Goal: Task Accomplishment & Management: Manage account settings

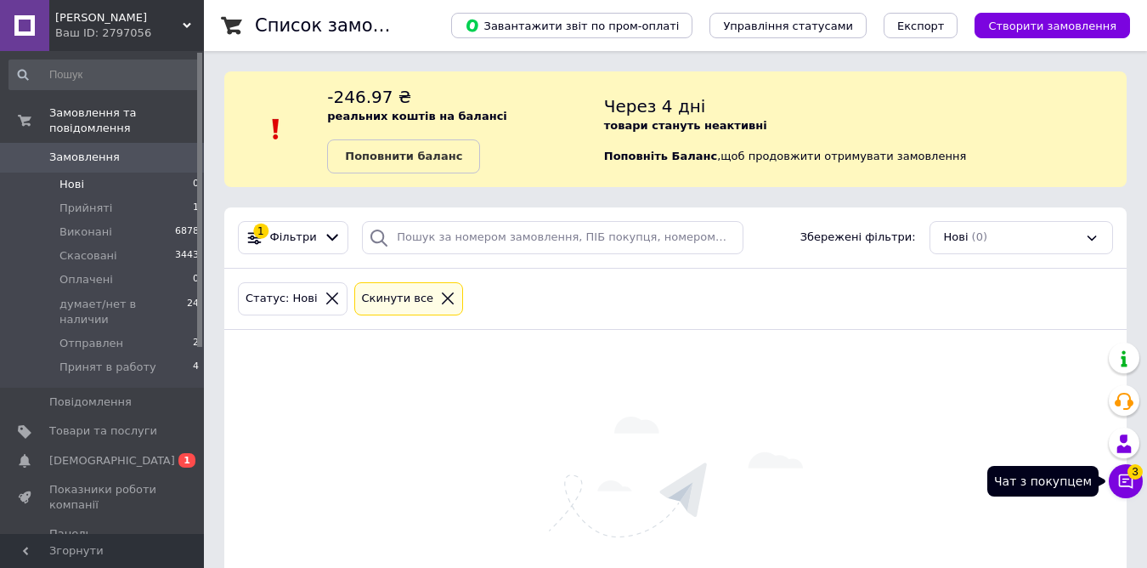
click at [1125, 479] on icon at bounding box center [1126, 481] width 14 height 14
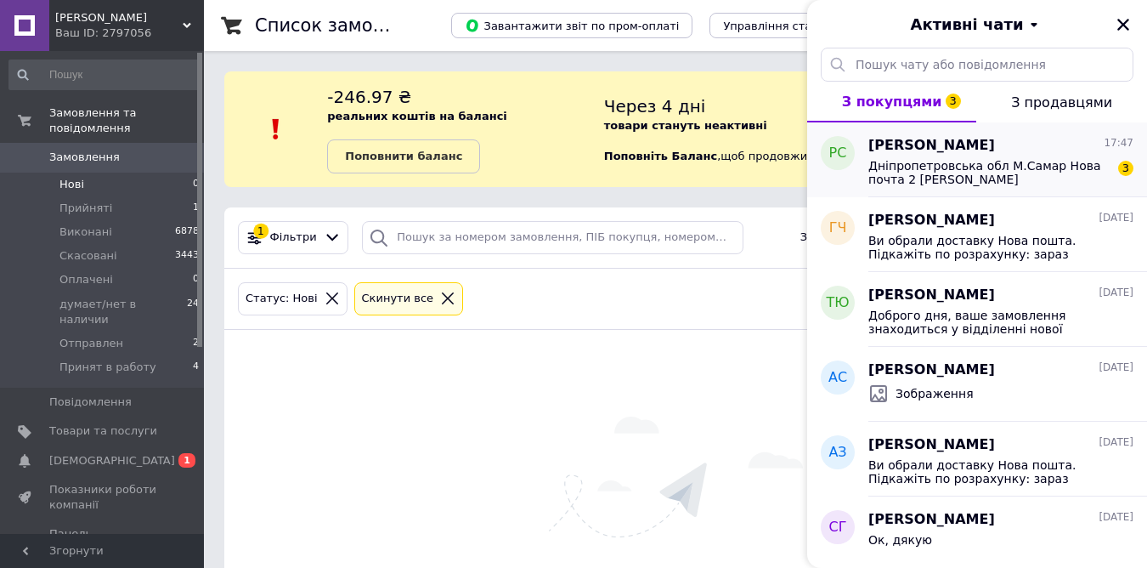
click at [919, 159] on span "Дніпропетровська обл М.Самар Нова почта 2 [PERSON_NAME] [PHONE_NUMBER]" at bounding box center [989, 172] width 241 height 27
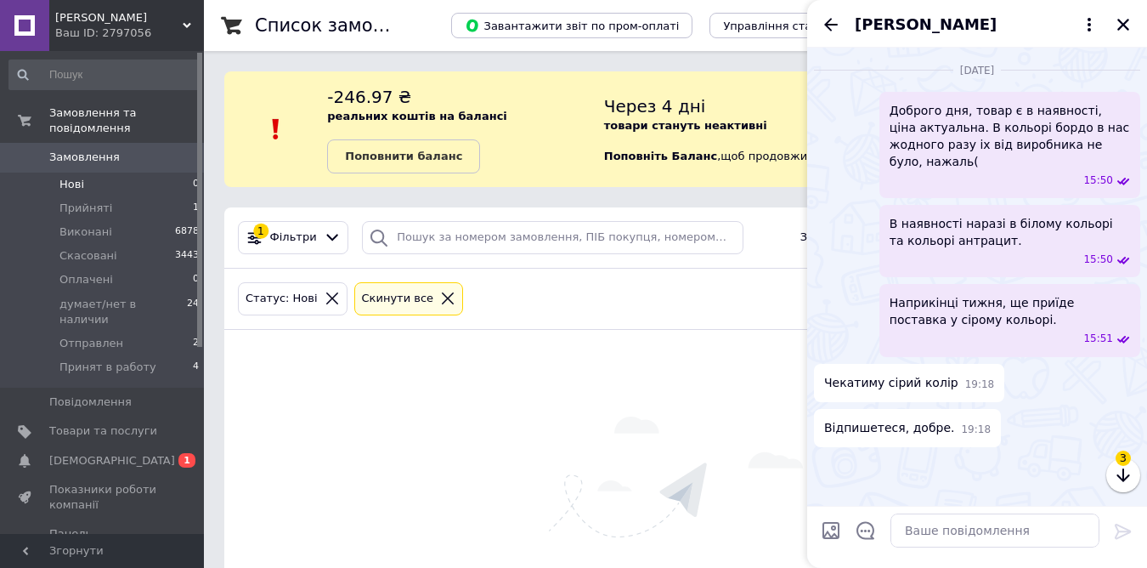
scroll to position [2220, 0]
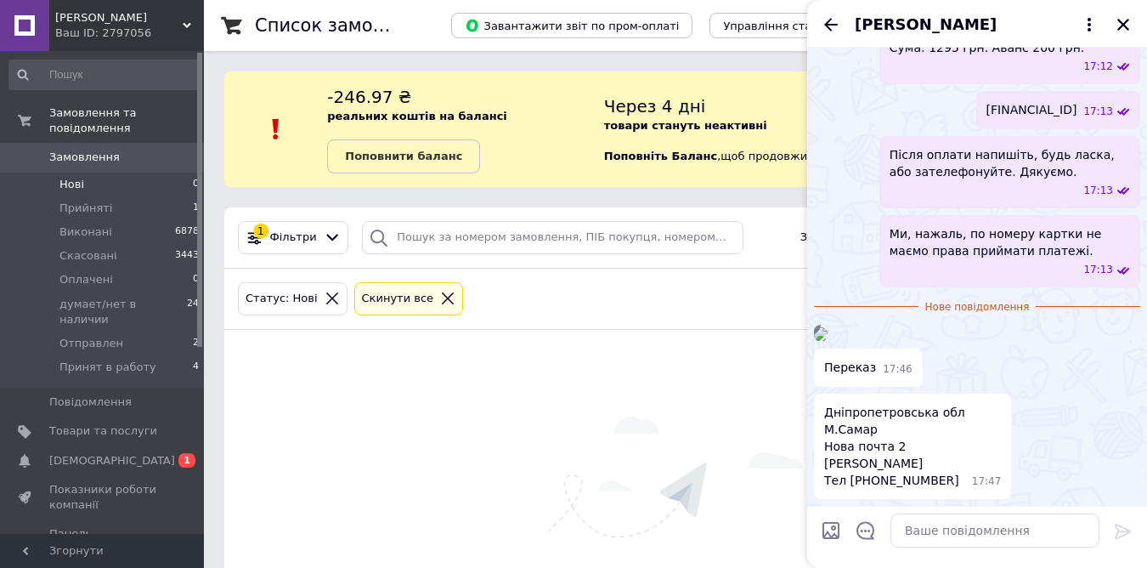
click at [828, 327] on img at bounding box center [821, 334] width 14 height 14
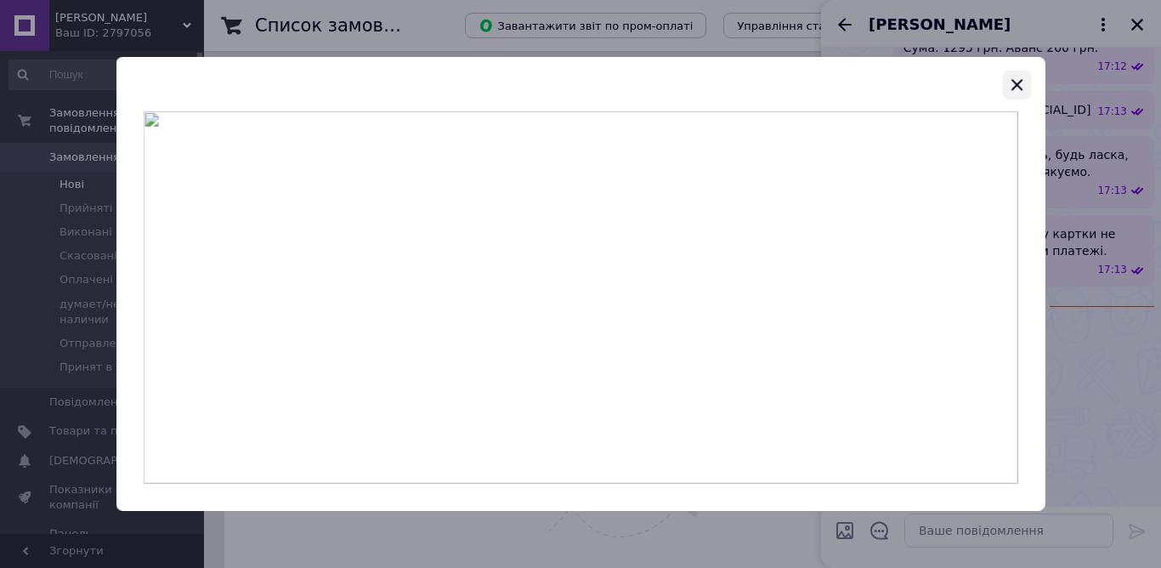
click at [1012, 89] on icon "button" at bounding box center [1016, 84] width 11 height 11
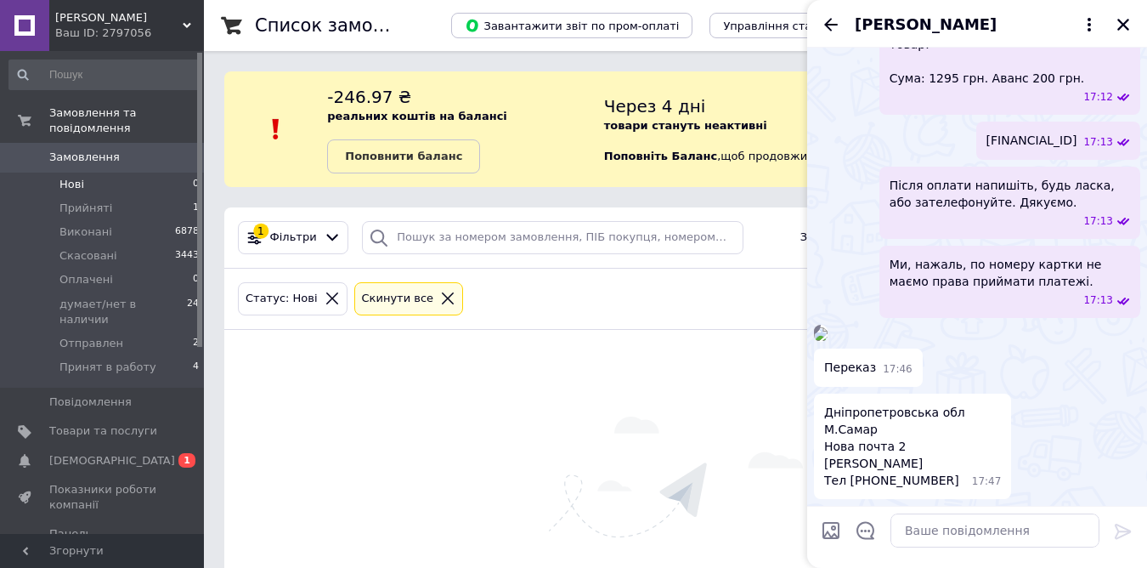
scroll to position [2295, 0]
click at [948, 535] on textarea at bounding box center [995, 530] width 209 height 34
click at [930, 529] on textarea at bounding box center [995, 530] width 209 height 34
paste textarea "Замовлення прийнято у роботу, як відправимо, скинемо номер ТТН. Відправка 1-3 д…"
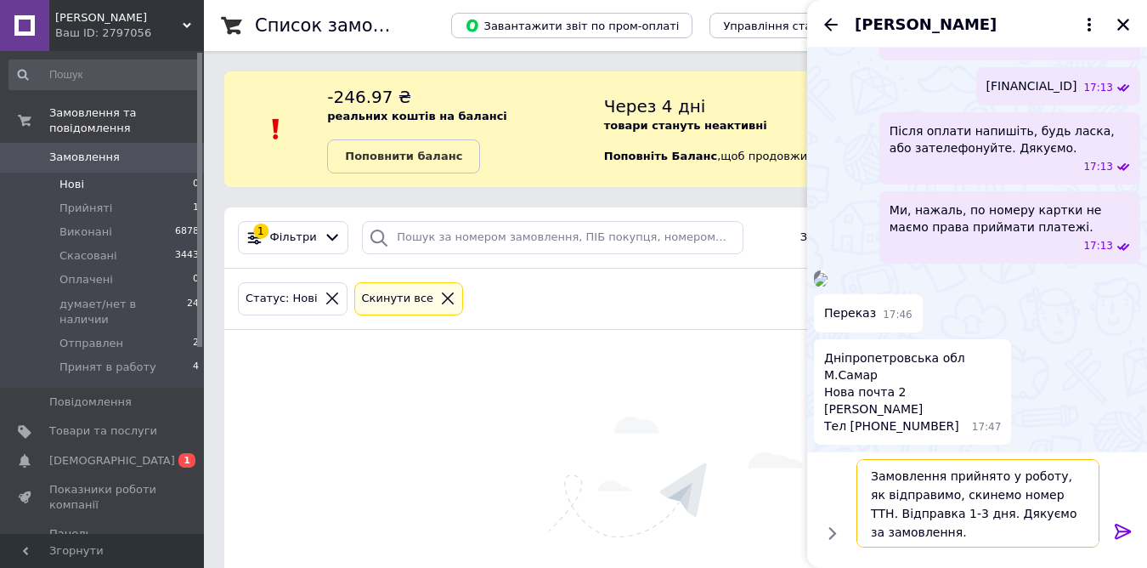
type textarea "Замовлення прийнято у роботу, як відправимо, скинемо номер ТТН. Відправка 1-3 д…"
click at [1115, 529] on icon at bounding box center [1123, 531] width 20 height 20
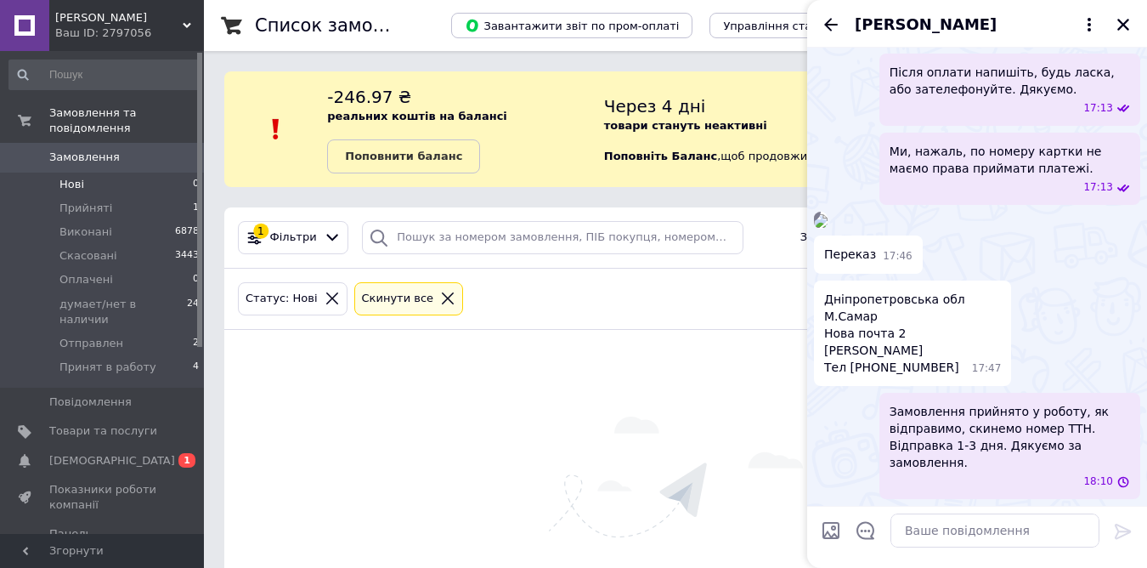
scroll to position [2391, 0]
click at [1130, 21] on icon "Закрити" at bounding box center [1123, 24] width 15 height 15
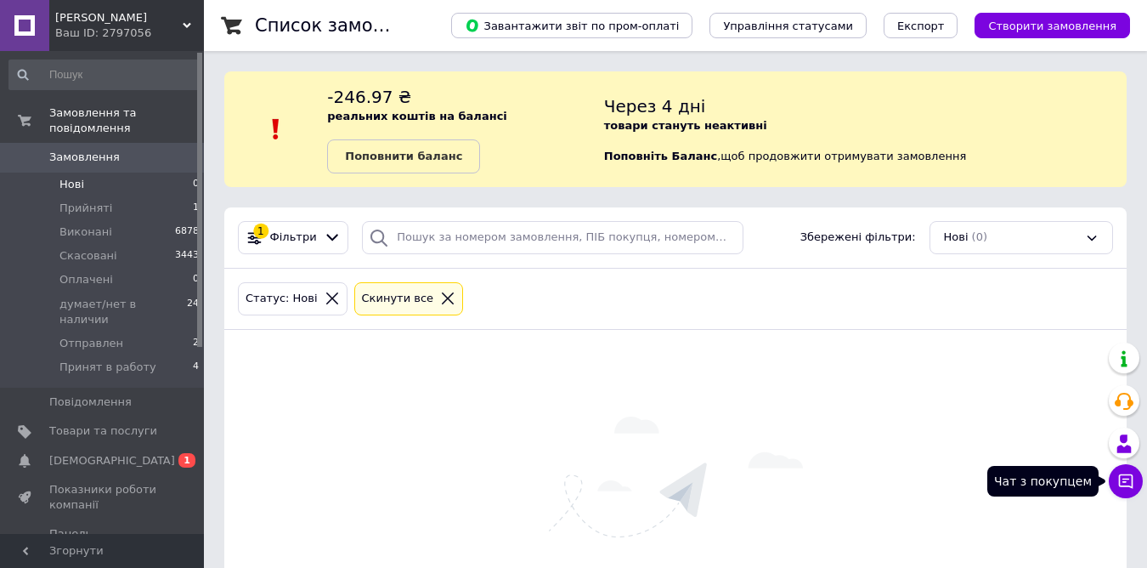
click at [1127, 485] on icon at bounding box center [1126, 481] width 14 height 14
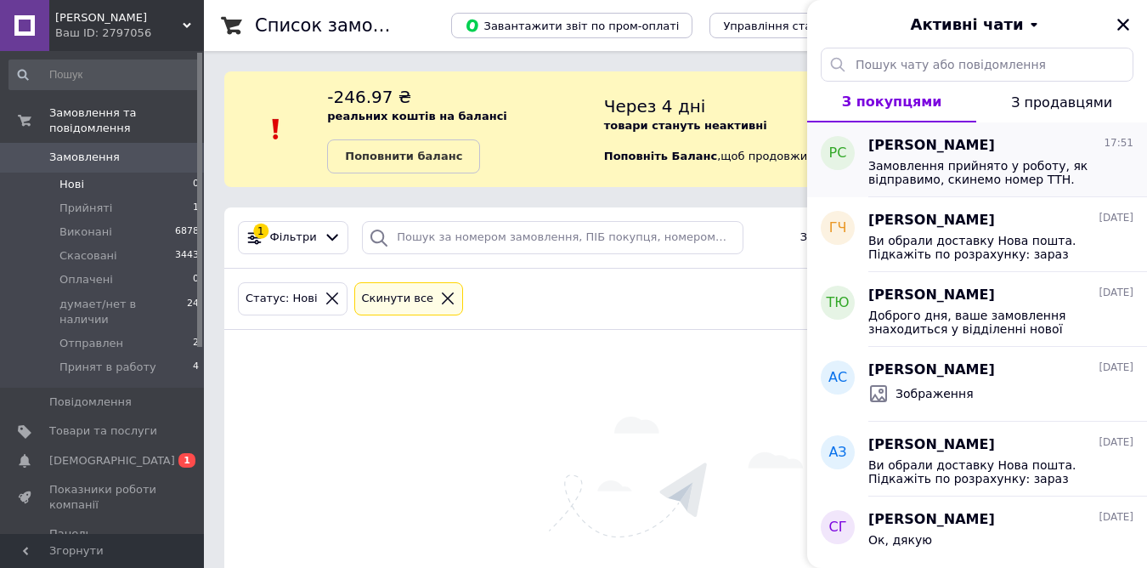
click at [923, 169] on span "Замовлення прийнято у роботу, як відправимо, скинемо номер ТТН. Відправка 1-3 д…" at bounding box center [989, 172] width 241 height 27
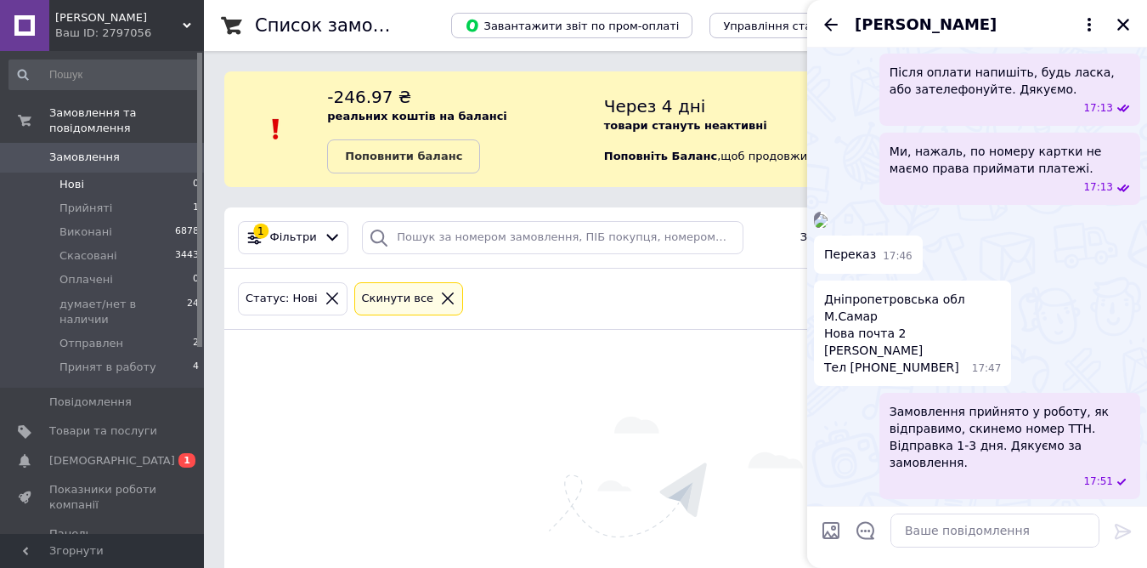
click at [828, 214] on img at bounding box center [821, 221] width 14 height 14
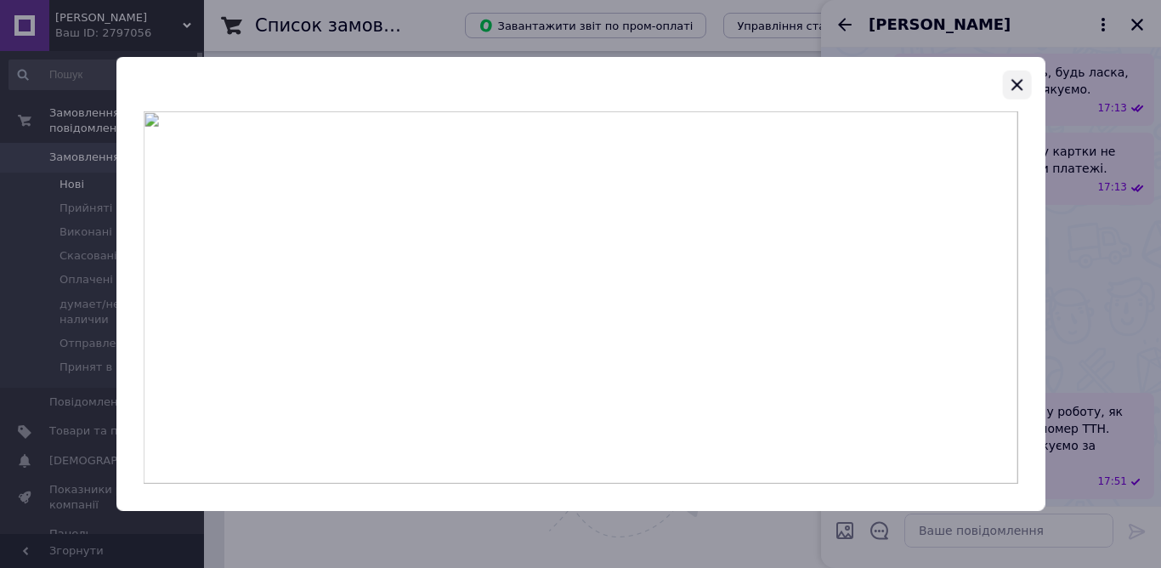
click at [1019, 93] on icon "button" at bounding box center [1016, 85] width 20 height 20
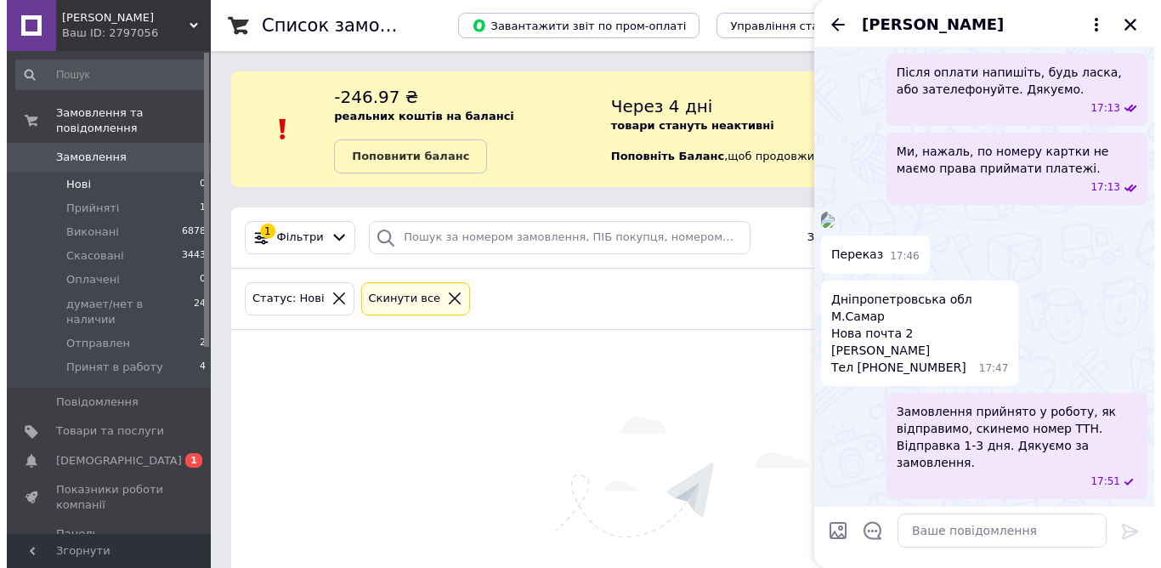
scroll to position [1966, 0]
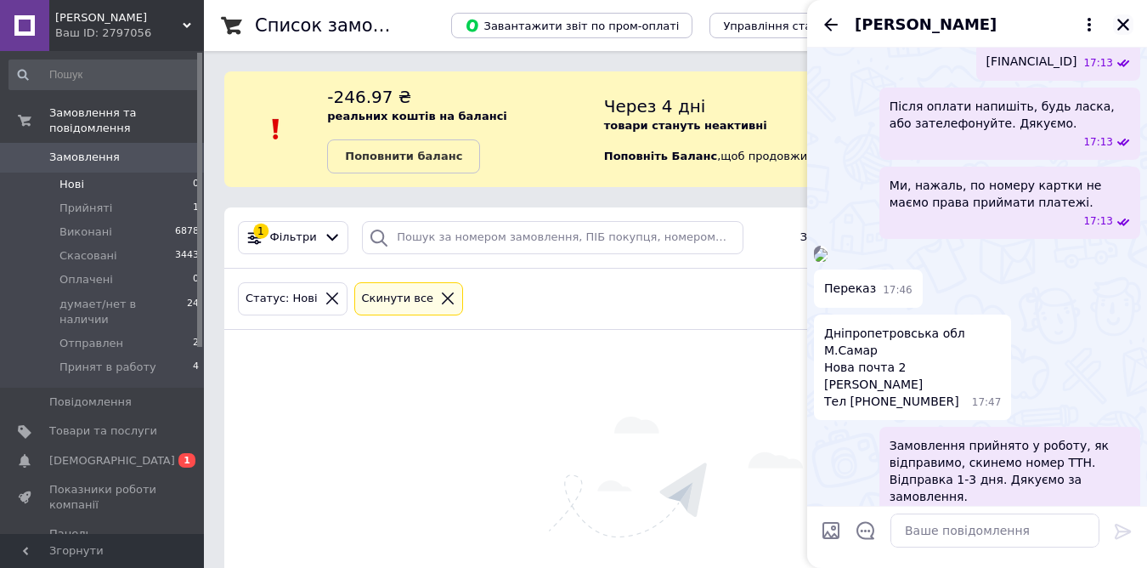
click at [1119, 27] on icon "Закрити" at bounding box center [1123, 24] width 15 height 15
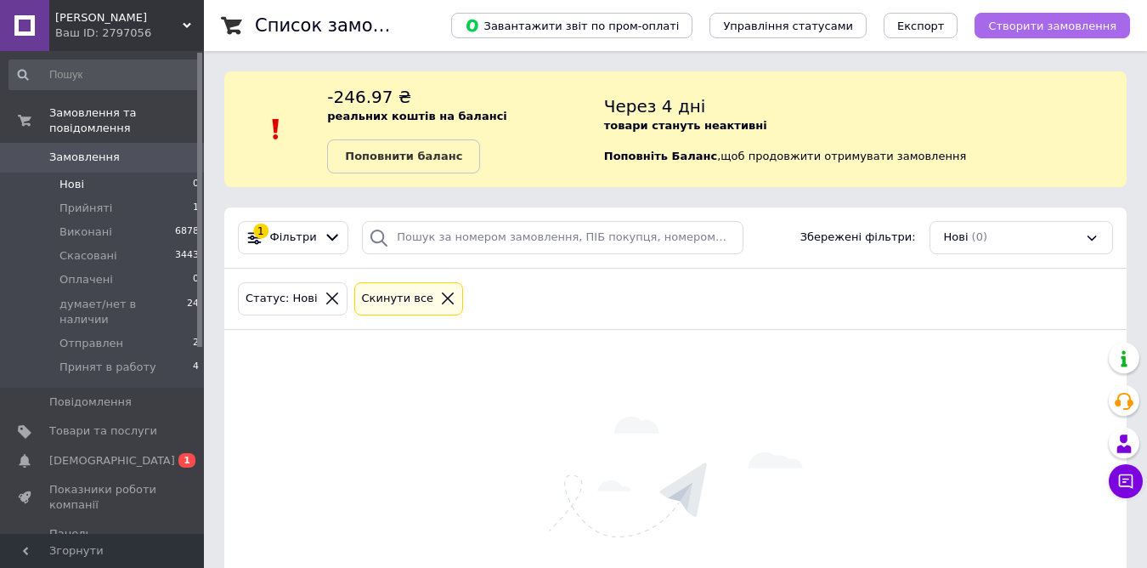
click at [1045, 28] on span "Створити замовлення" at bounding box center [1052, 26] width 128 height 13
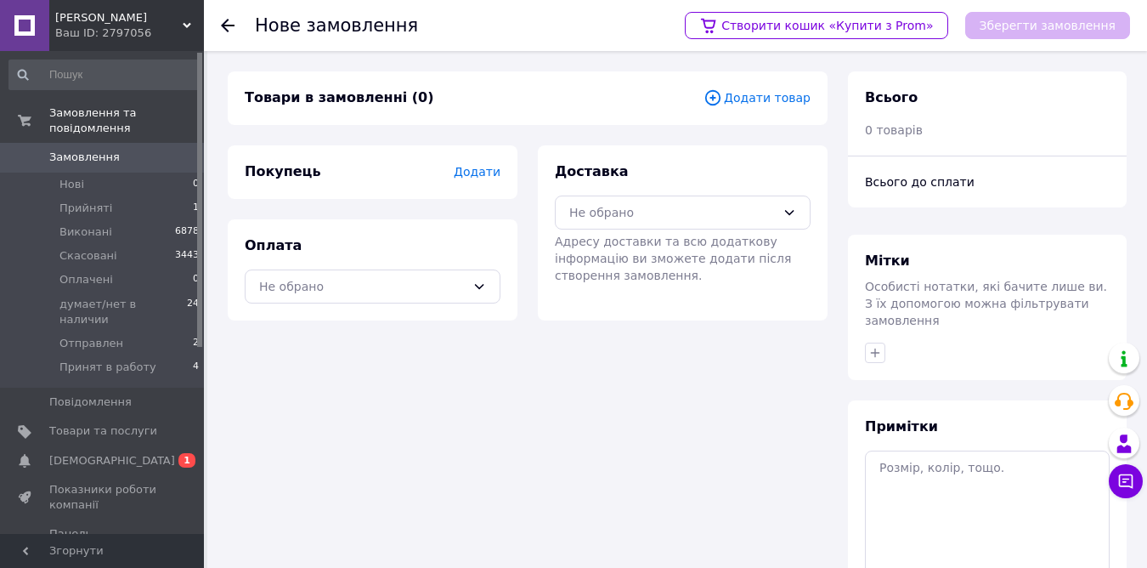
click at [757, 100] on span "Додати товар" at bounding box center [757, 97] width 107 height 19
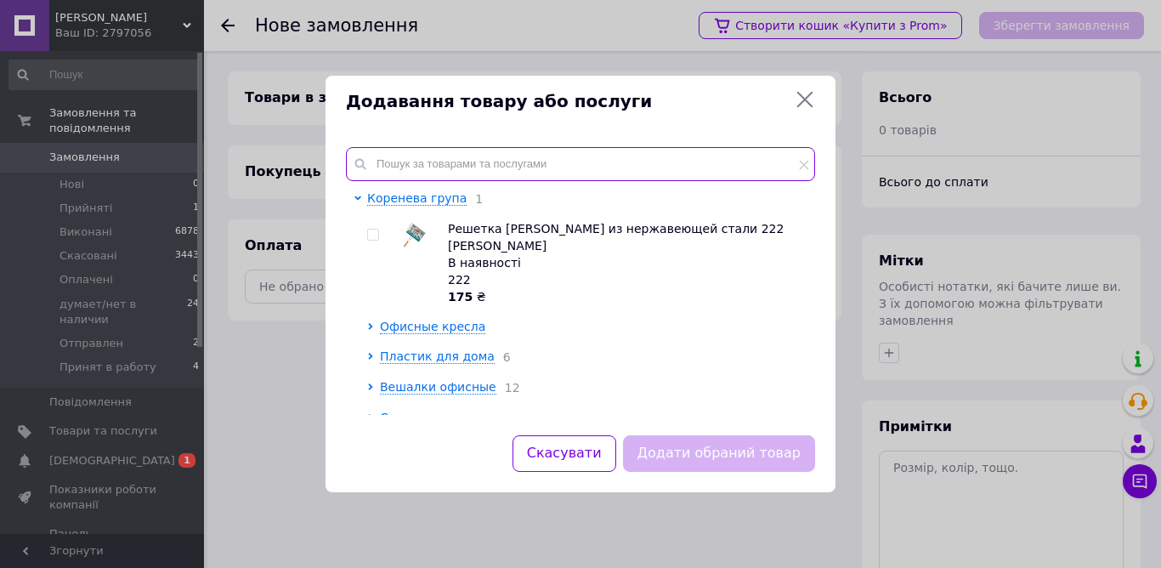
click at [419, 167] on input "text" at bounding box center [580, 164] width 469 height 34
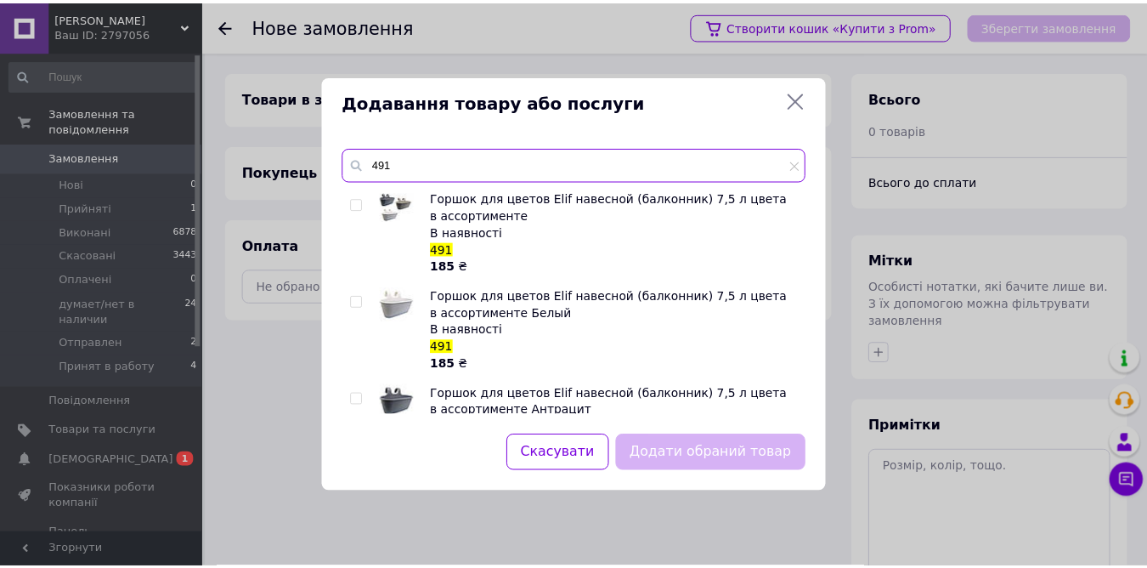
scroll to position [85, 0]
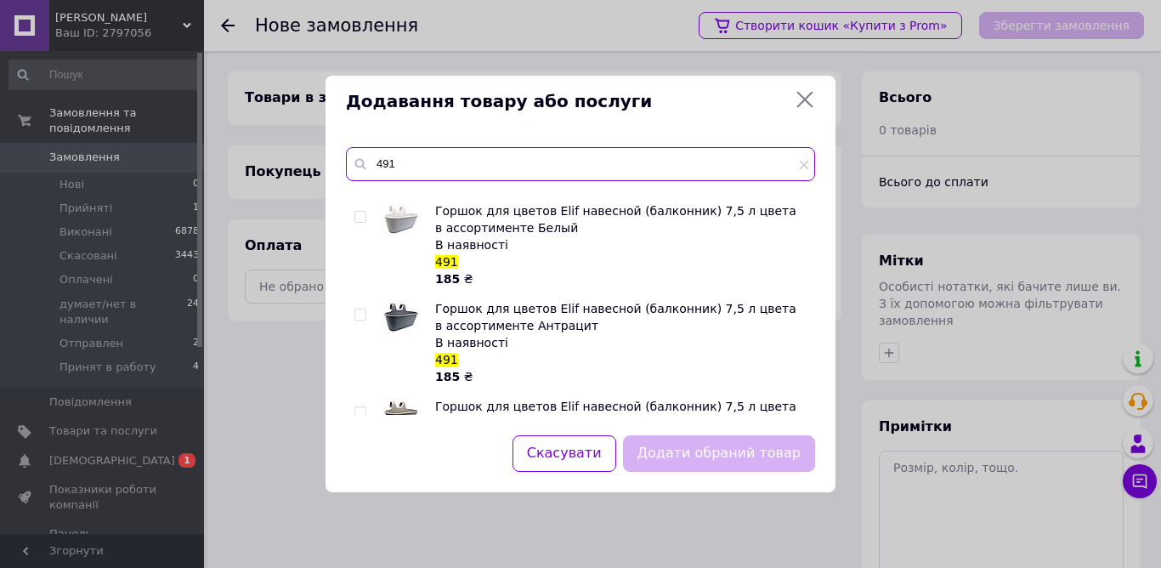
type input "491"
click at [357, 318] on input "checkbox" at bounding box center [359, 314] width 11 height 11
checkbox input "true"
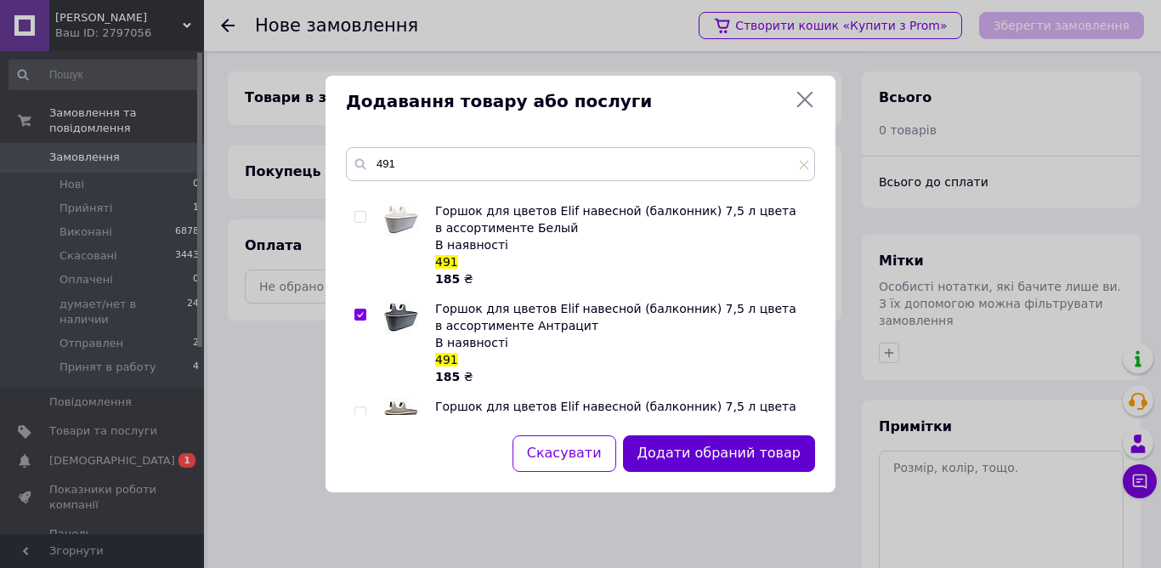
click at [717, 453] on button "Додати обраний товар" at bounding box center [719, 453] width 192 height 37
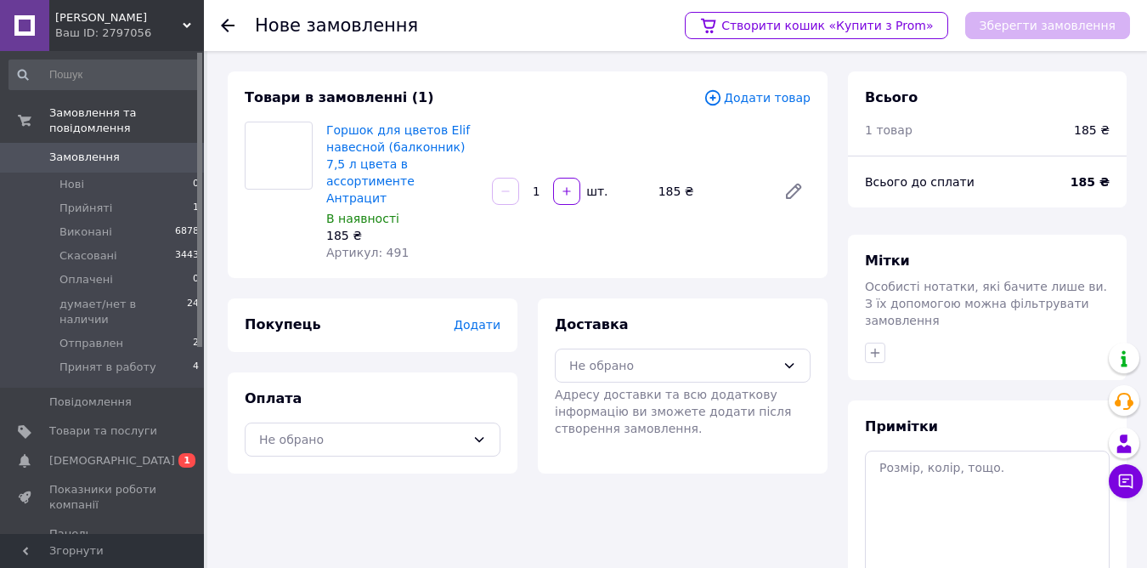
drag, startPoint x: 529, startPoint y: 179, endPoint x: 542, endPoint y: 185, distance: 14.1
click at [542, 185] on input "1" at bounding box center [536, 191] width 27 height 13
type input "7"
click at [473, 318] on span "Додати" at bounding box center [477, 325] width 47 height 14
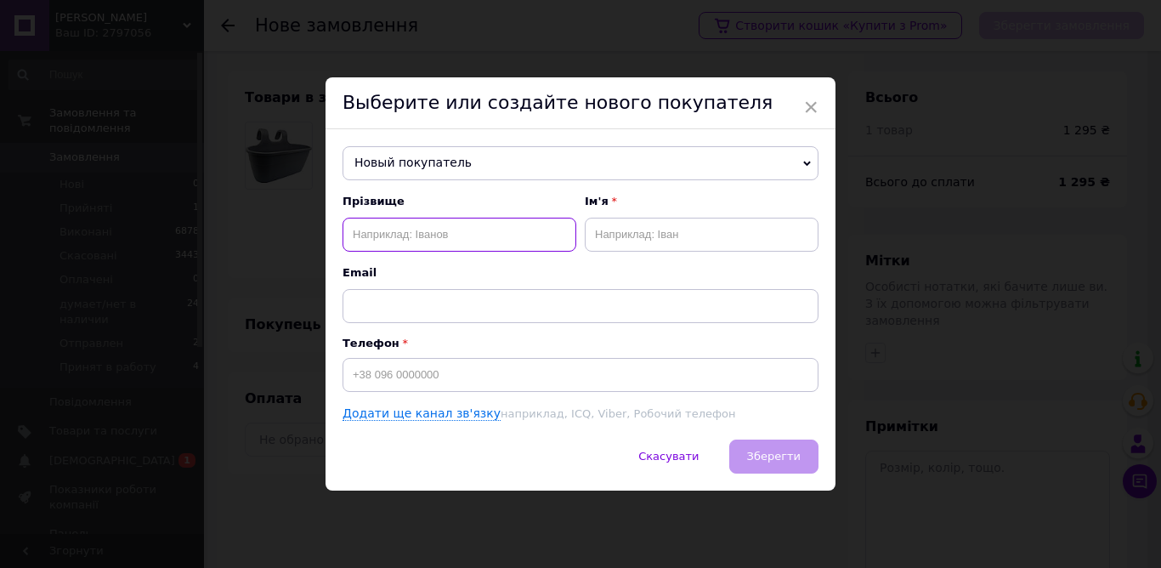
click at [426, 235] on input "text" at bounding box center [459, 235] width 234 height 34
click at [425, 163] on span "Новый покупатель" at bounding box center [580, 163] width 476 height 34
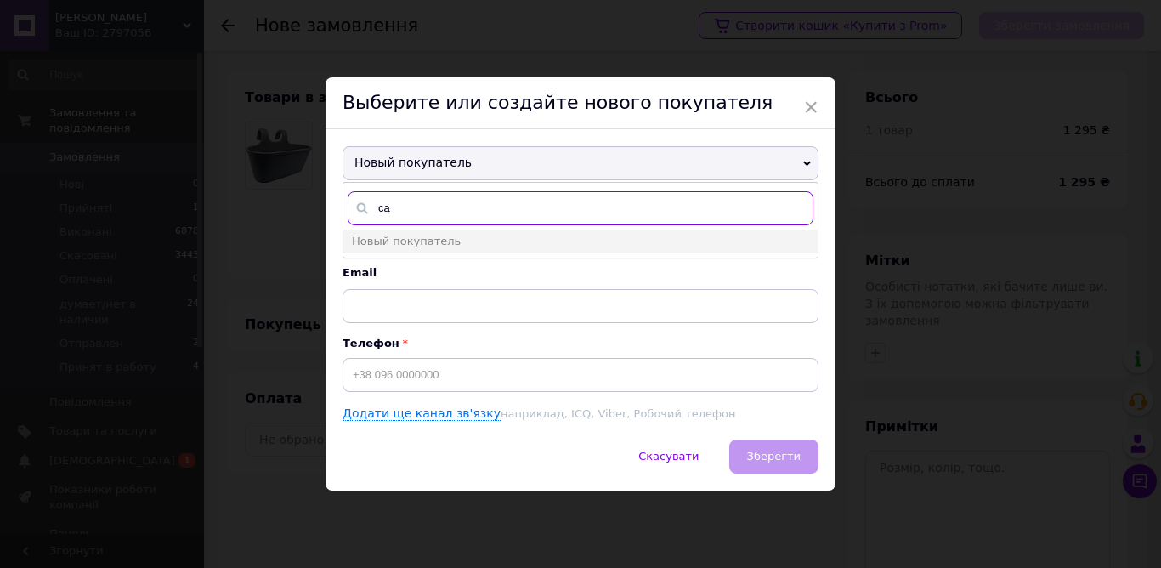
type input "с"
type input "[PHONE_NUMBER]"
click at [432, 275] on span "Email" at bounding box center [580, 272] width 476 height 15
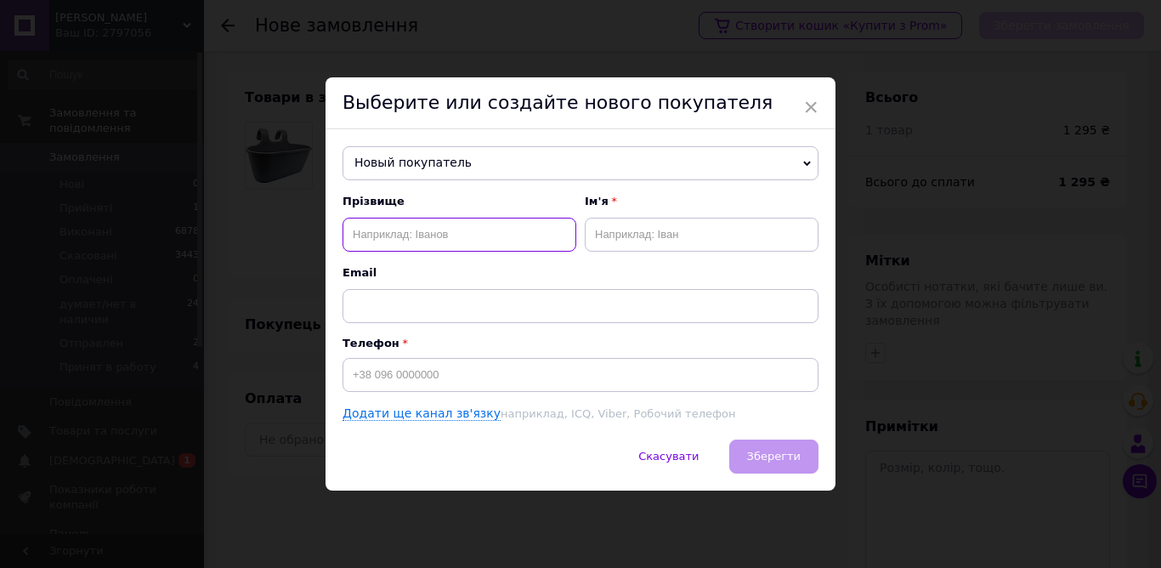
click at [404, 237] on input "text" at bounding box center [459, 235] width 234 height 34
type input "[PERSON_NAME]"
click at [619, 233] on input "text" at bounding box center [702, 235] width 234 height 34
type input "[PERSON_NAME]"
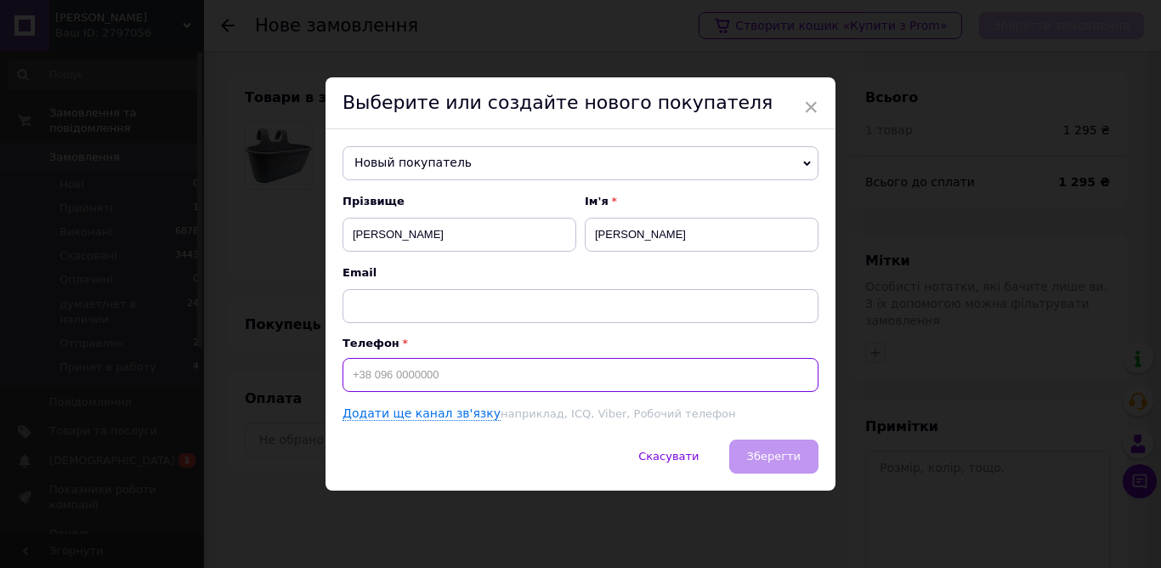
click at [439, 376] on input at bounding box center [580, 375] width 476 height 34
type input "[PHONE_NUMBER]"
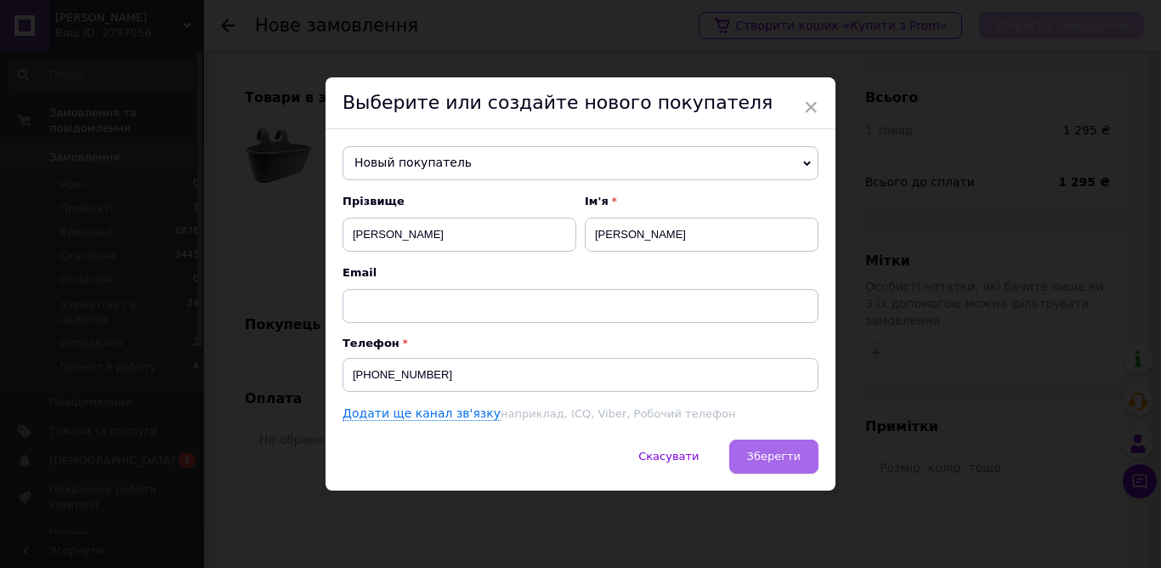
click at [785, 450] on span "Зберегти" at bounding box center [774, 456] width 54 height 13
click at [778, 453] on span "Зберегти" at bounding box center [774, 456] width 54 height 13
click at [770, 450] on span "Зберегти" at bounding box center [774, 456] width 54 height 13
click at [768, 458] on span "Зберегти" at bounding box center [774, 456] width 54 height 13
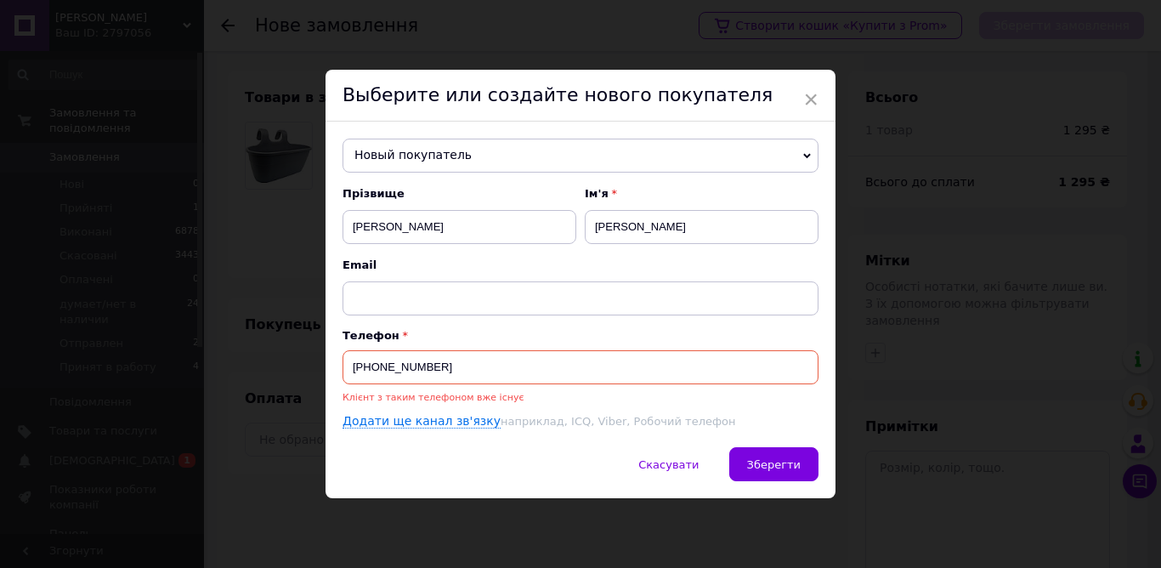
click at [426, 155] on span "Новый покупатель" at bounding box center [580, 156] width 476 height 34
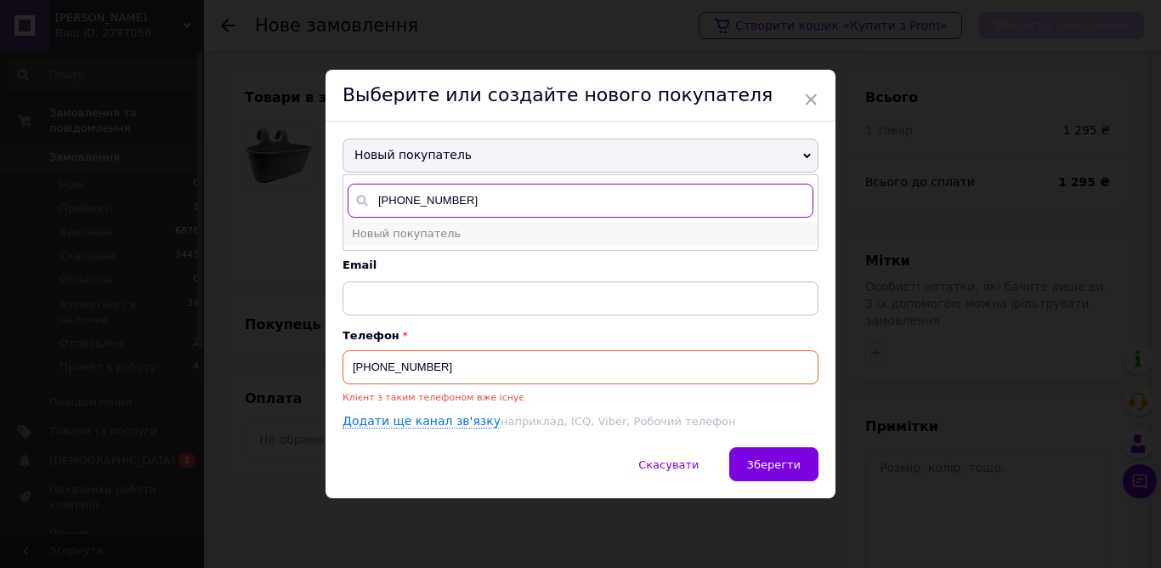
type input "[PHONE_NUMBER]"
click at [433, 228] on span "Новый покупатель" at bounding box center [406, 233] width 109 height 13
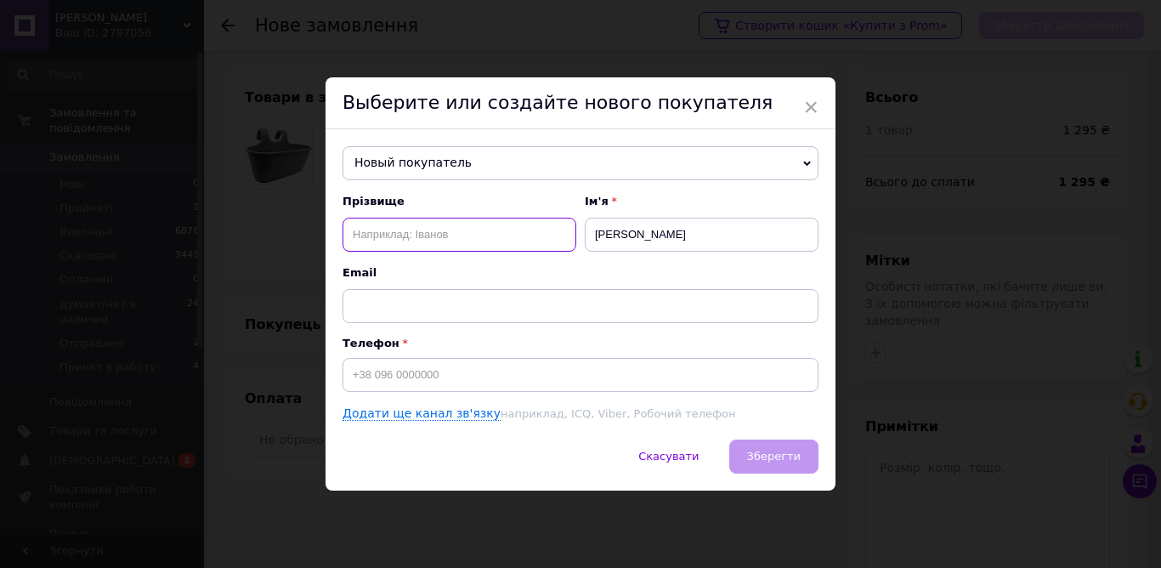
click at [400, 228] on input "text" at bounding box center [459, 235] width 234 height 34
click at [804, 105] on span "×" at bounding box center [810, 107] width 15 height 29
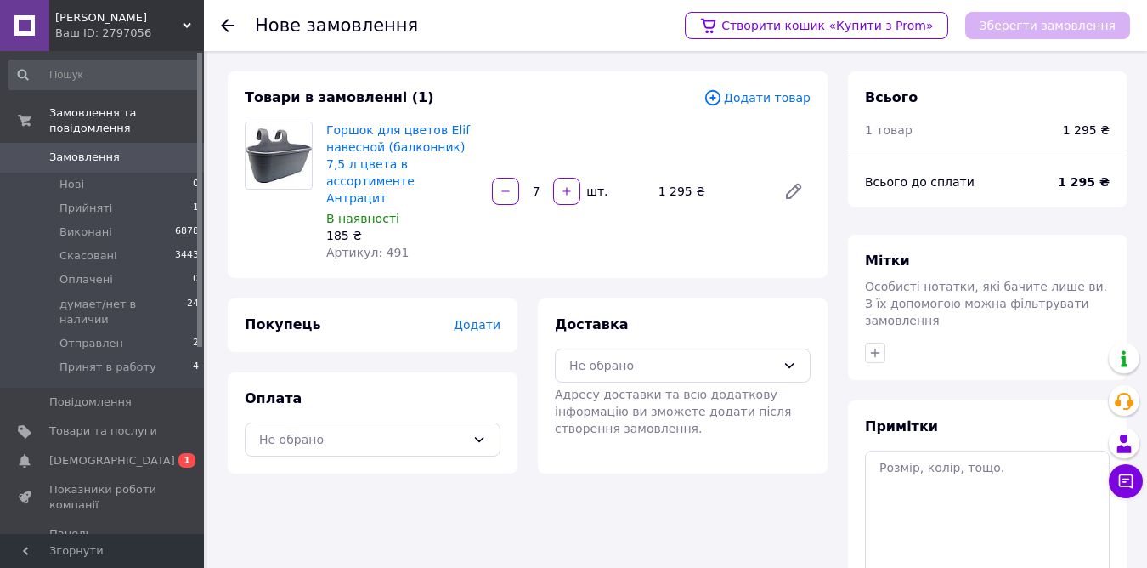
click at [488, 318] on span "Додати" at bounding box center [477, 325] width 47 height 14
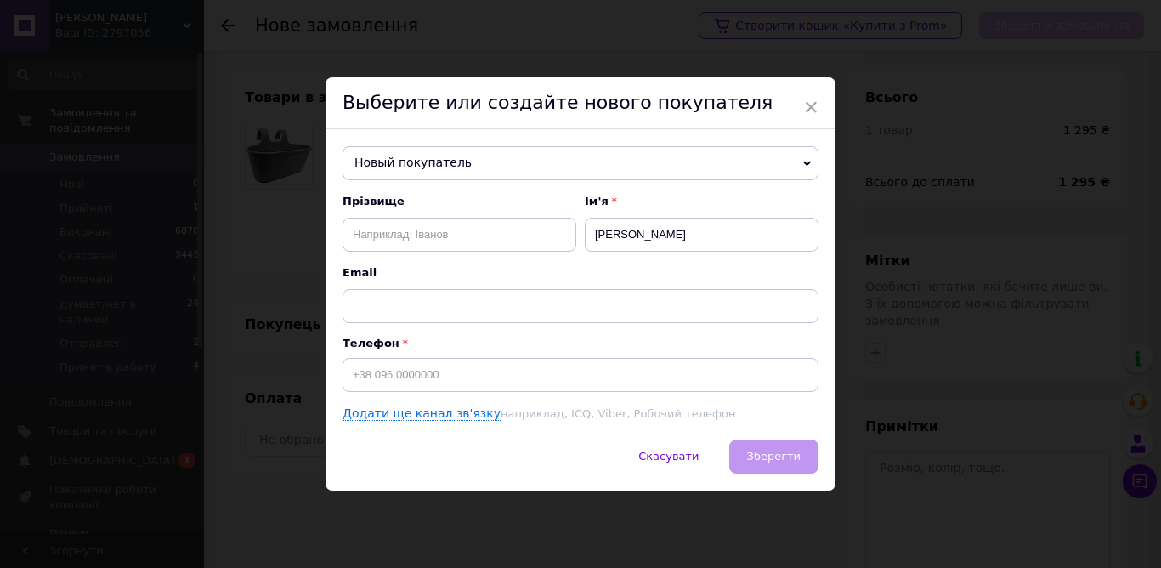
click at [409, 170] on span "Новый покупатель" at bounding box center [580, 163] width 476 height 34
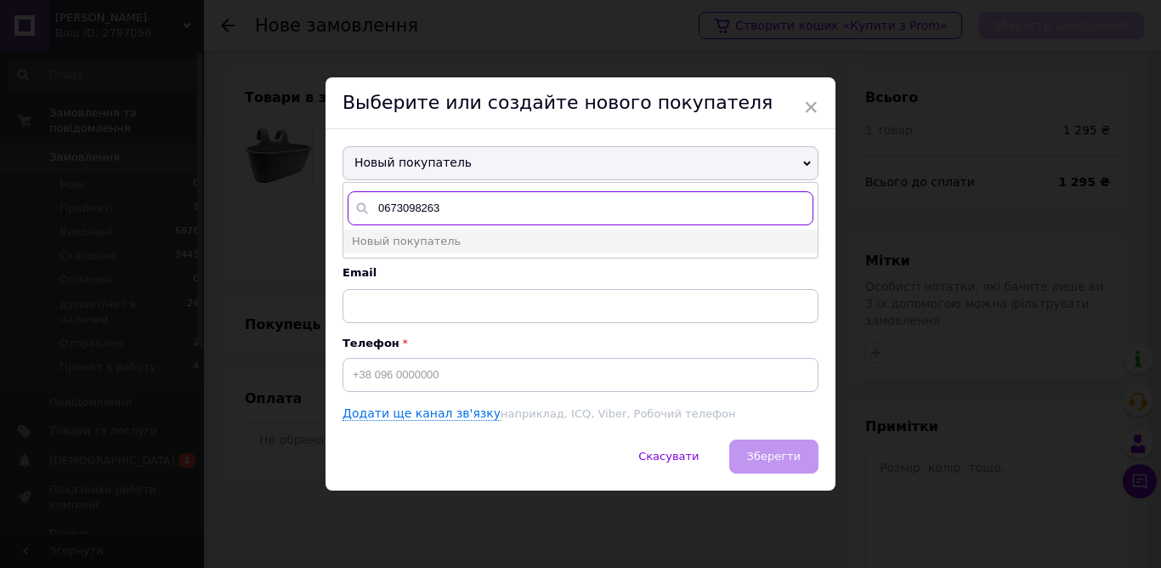
click at [373, 207] on input "0673098263" at bounding box center [581, 208] width 466 height 34
type input "[PHONE_NUMBER]"
click at [456, 243] on li "Новый покупатель" at bounding box center [580, 241] width 474 height 24
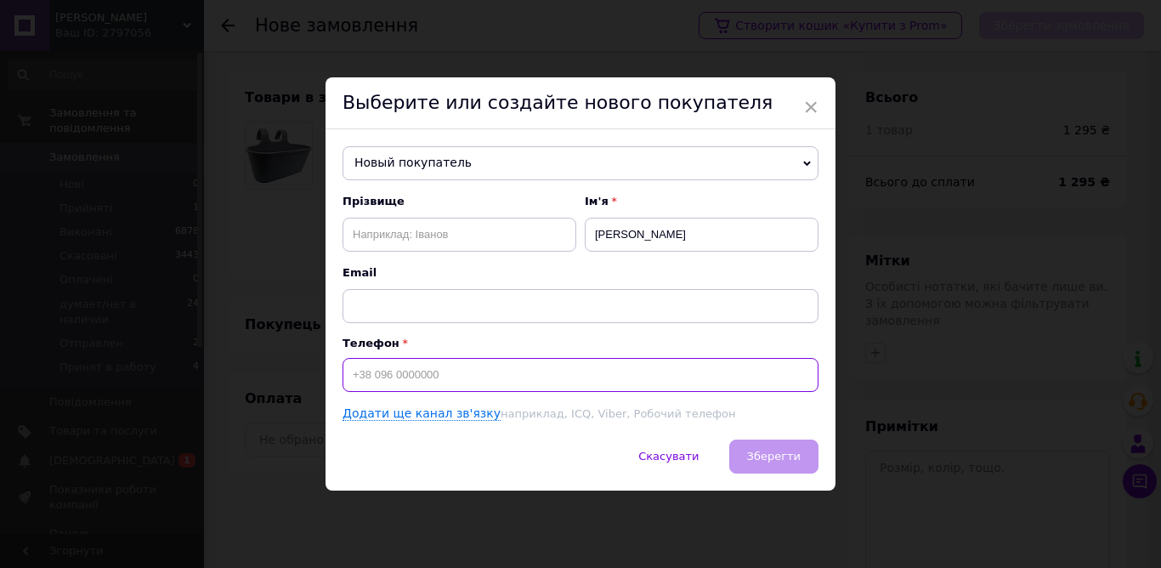
click at [426, 372] on input at bounding box center [580, 375] width 476 height 34
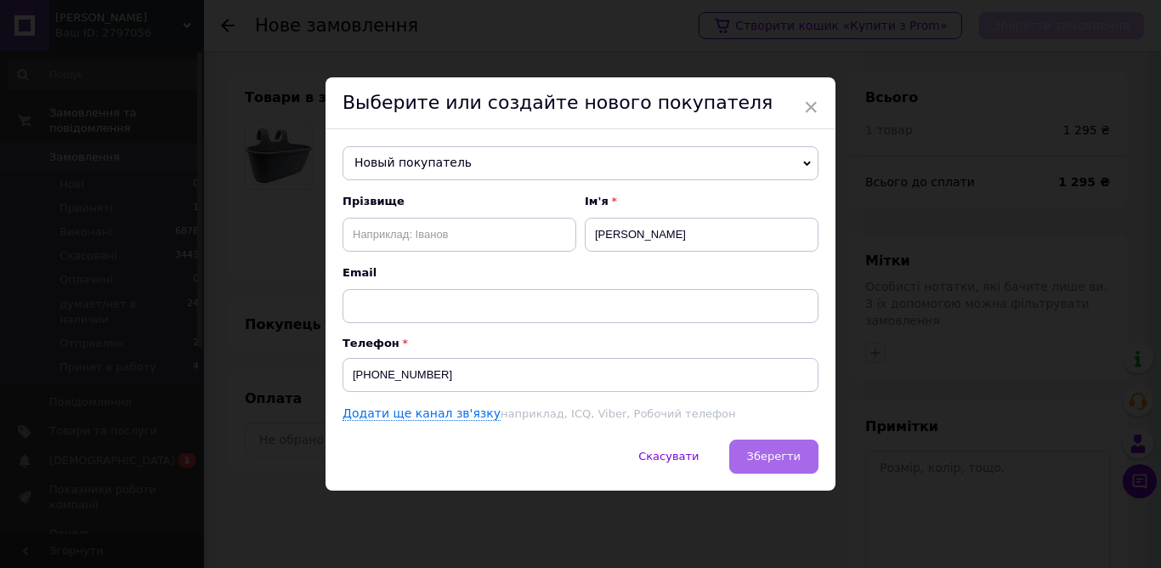
click at [776, 446] on button "Зберегти" at bounding box center [773, 456] width 89 height 34
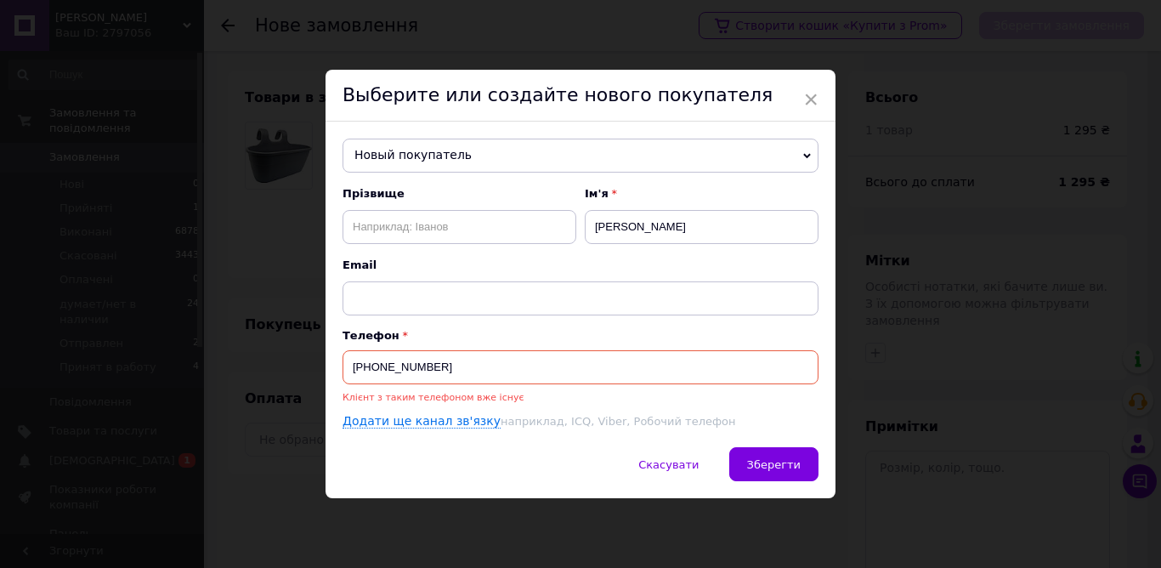
click at [435, 364] on input "[PHONE_NUMBER]" at bounding box center [580, 367] width 476 height 34
type input "[PHONE_NUMBER]"
click at [790, 465] on span "Зберегти" at bounding box center [774, 464] width 54 height 13
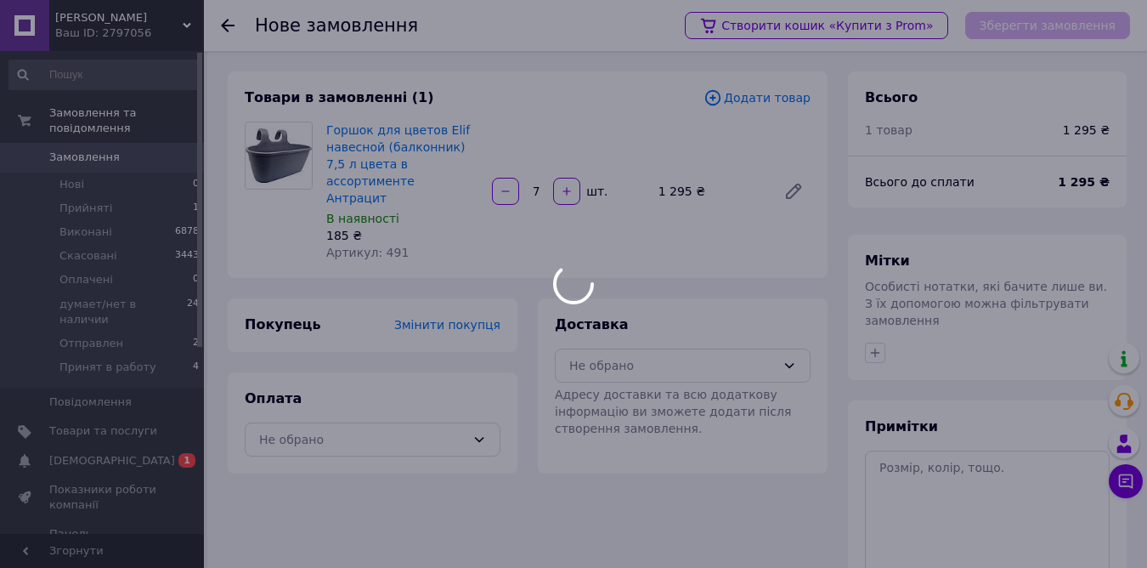
click at [790, 465] on body "[PERSON_NAME] Ваш ID: 2797056 Сайт [PERSON_NAME] Кабінет покупця Перевірити ста…" at bounding box center [573, 358] width 1147 height 717
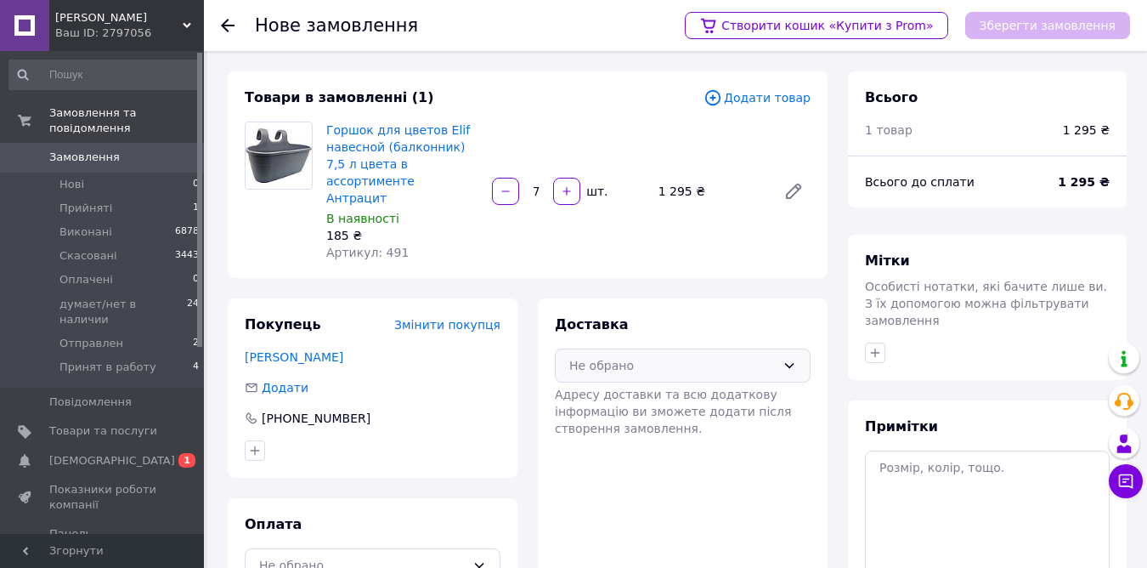
click at [682, 356] on div "Не обрано" at bounding box center [672, 365] width 207 height 19
click at [689, 393] on span "Нова Пошта (платна)" at bounding box center [695, 401] width 201 height 17
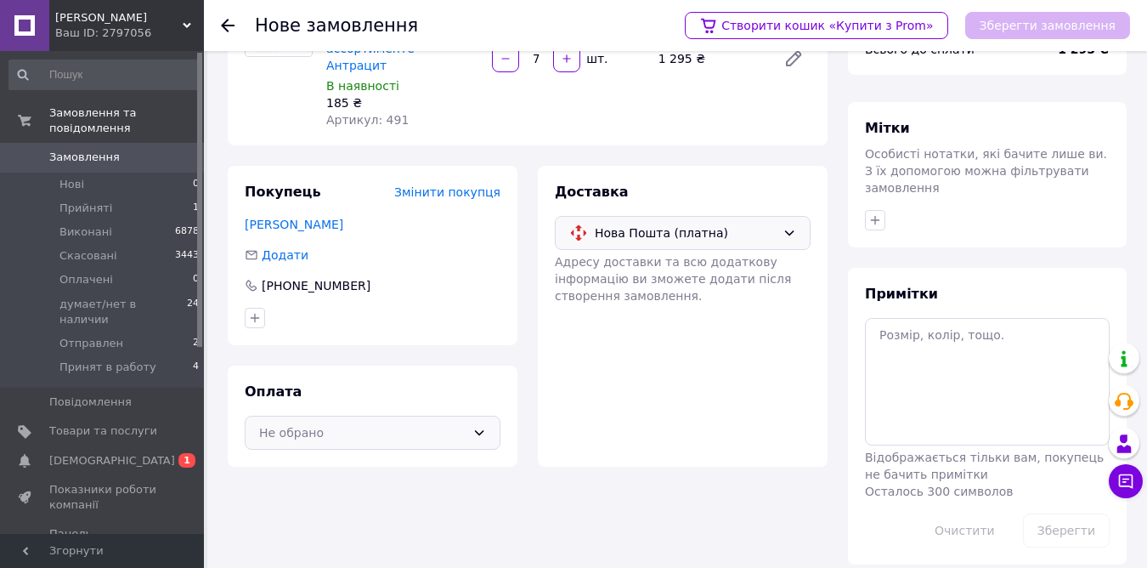
click at [454, 416] on div "Не обрано" at bounding box center [373, 433] width 256 height 34
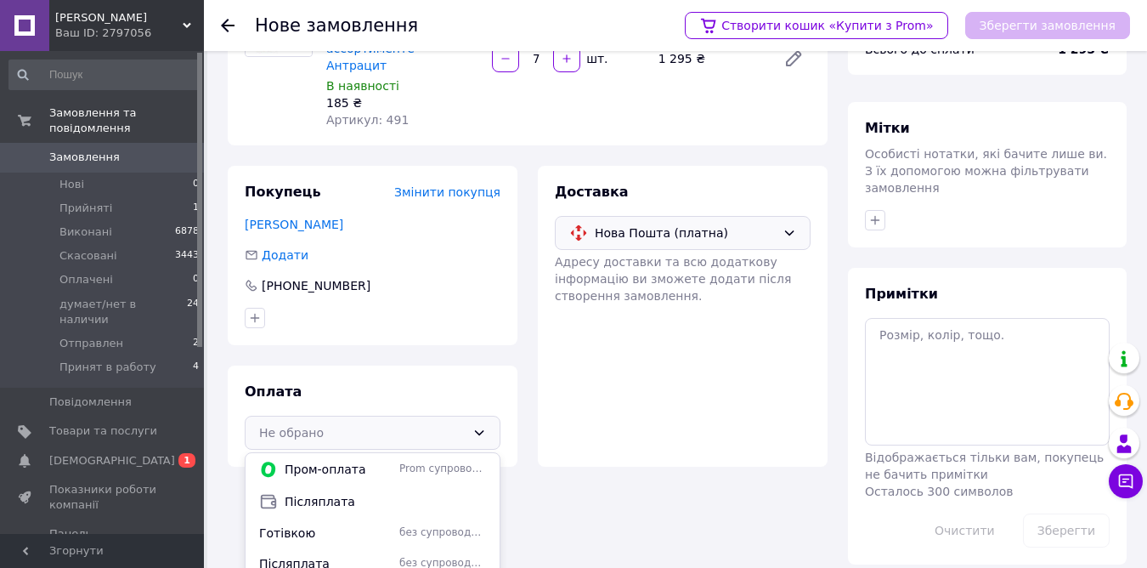
scroll to position [148, 0]
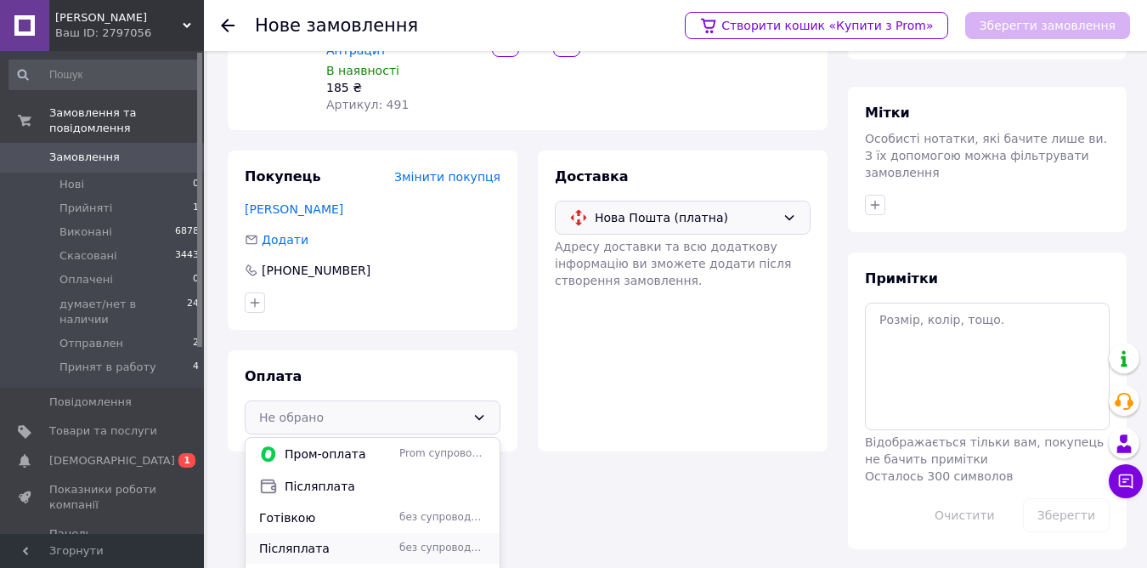
click at [298, 540] on span "Післяплата" at bounding box center [325, 548] width 133 height 17
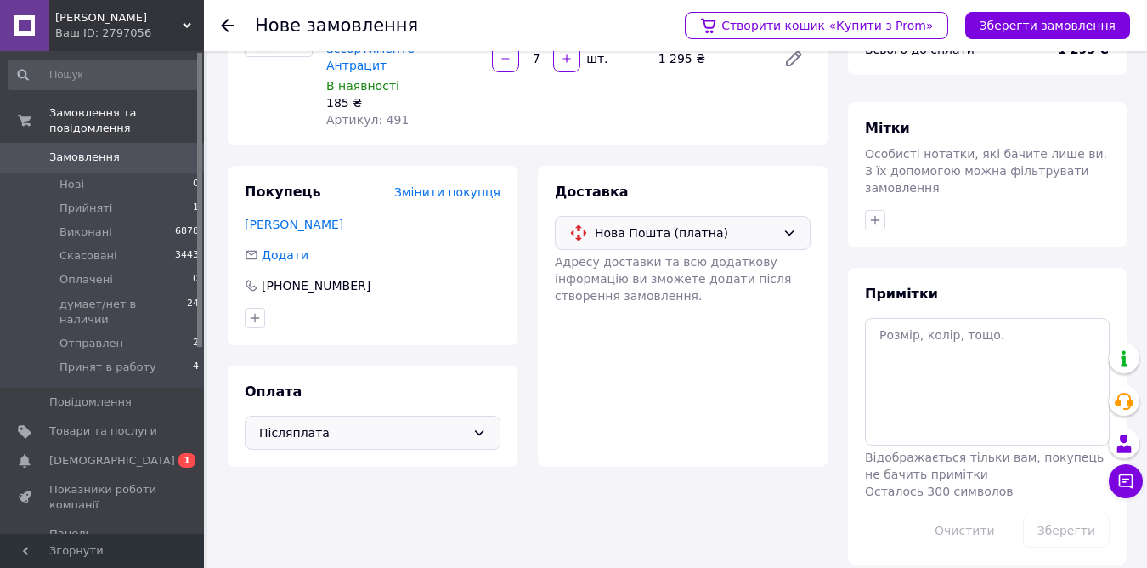
scroll to position [0, 0]
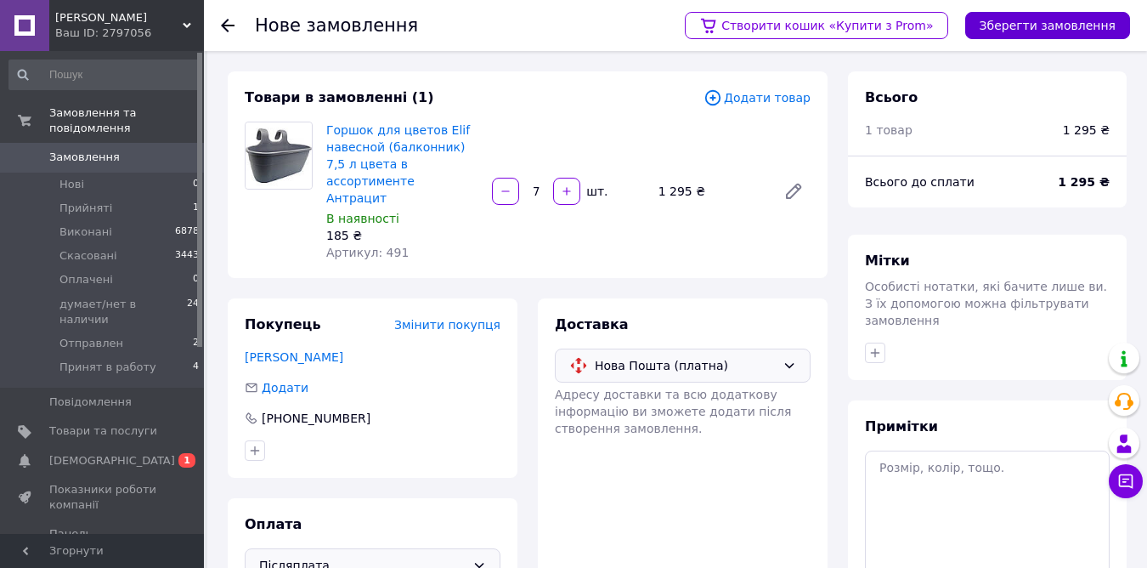
click at [1050, 25] on button "Зберегти замовлення" at bounding box center [1047, 25] width 165 height 27
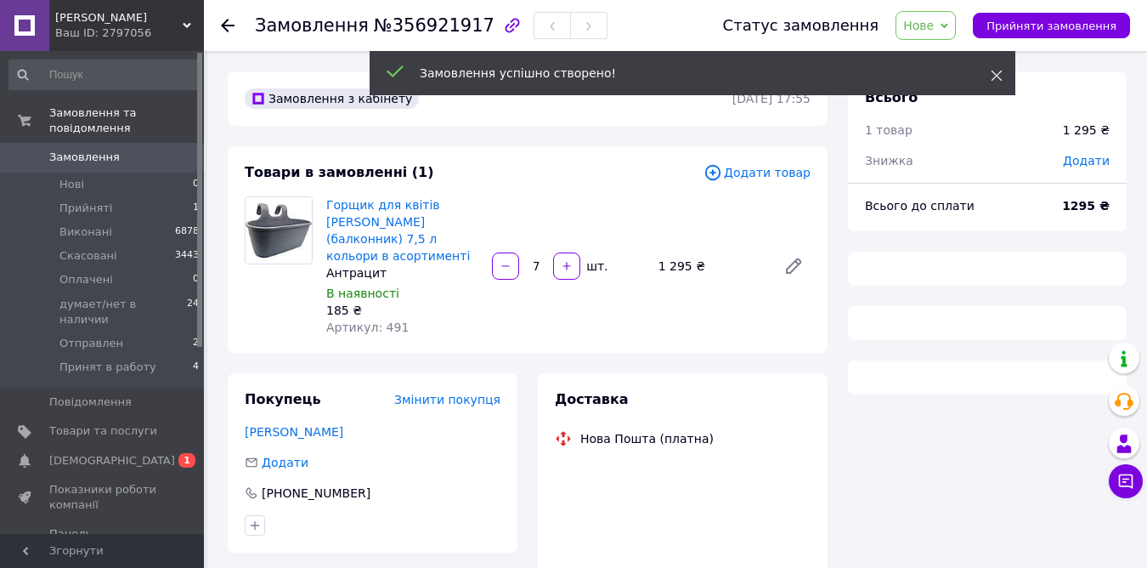
click at [998, 78] on icon at bounding box center [997, 76] width 12 height 12
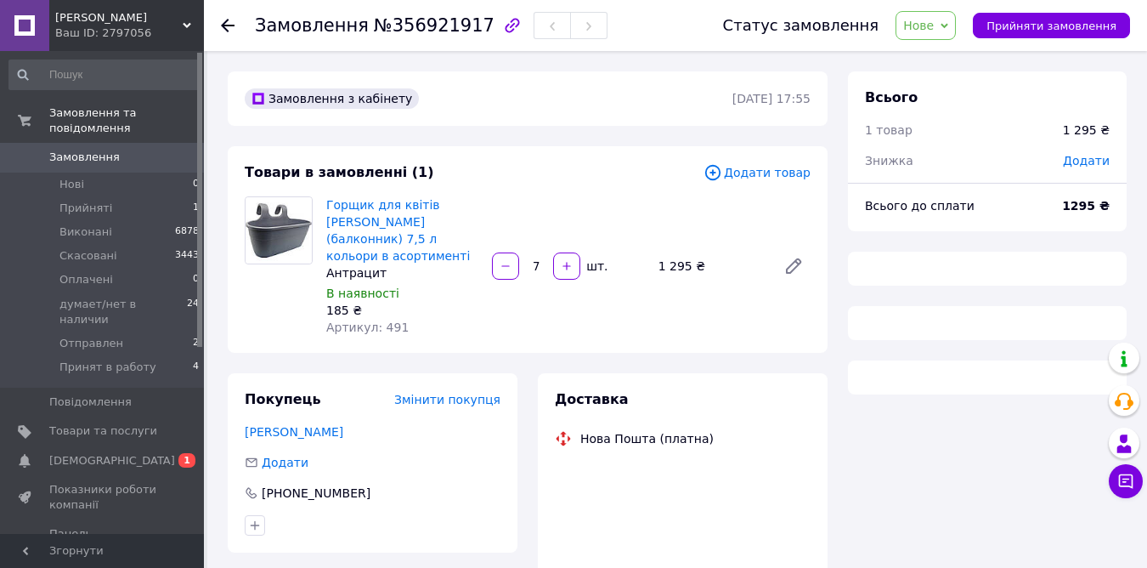
click at [934, 31] on span "Нове" at bounding box center [918, 26] width 31 height 14
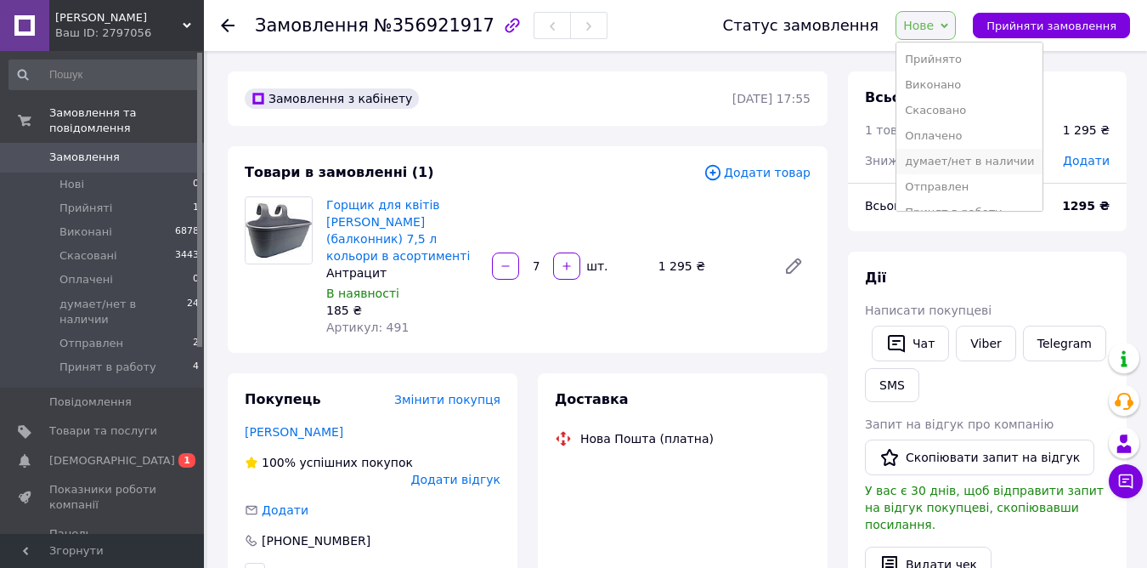
scroll to position [19, 0]
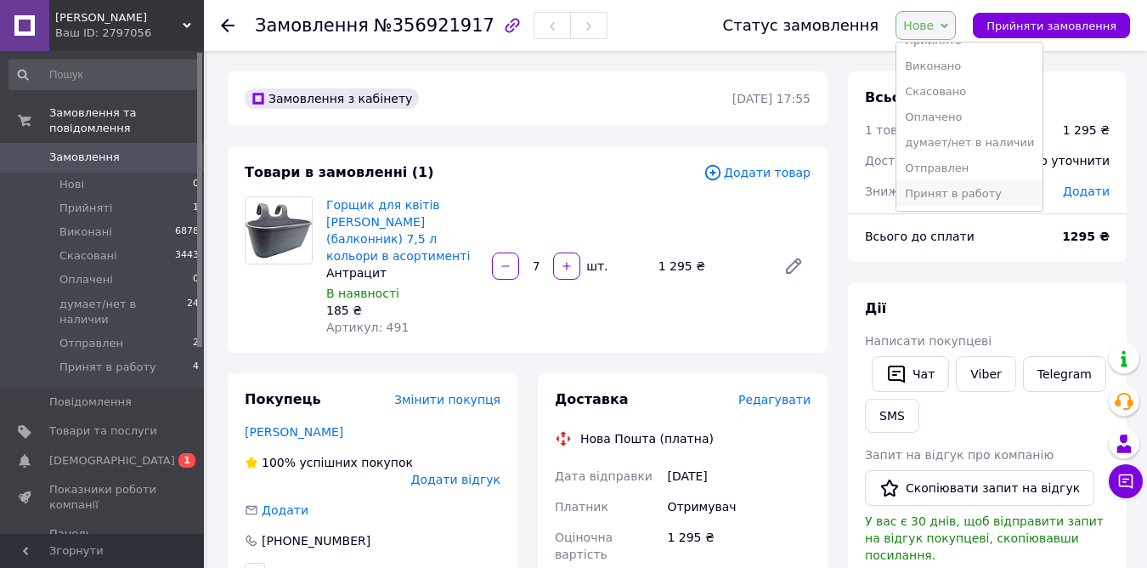
click at [977, 196] on li "Принят в работу" at bounding box center [970, 193] width 146 height 25
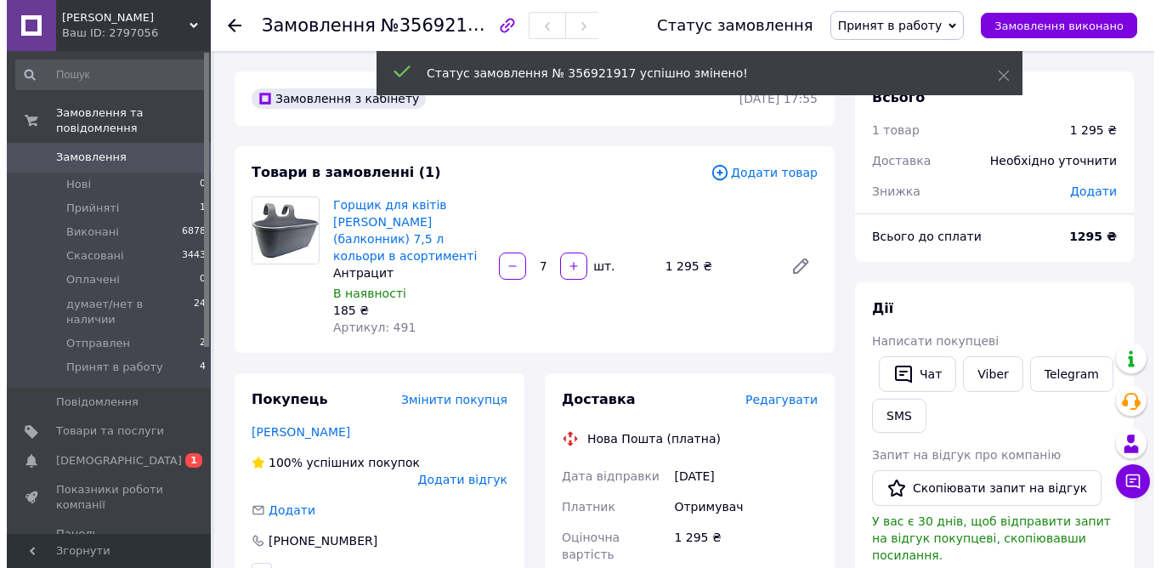
scroll to position [85, 0]
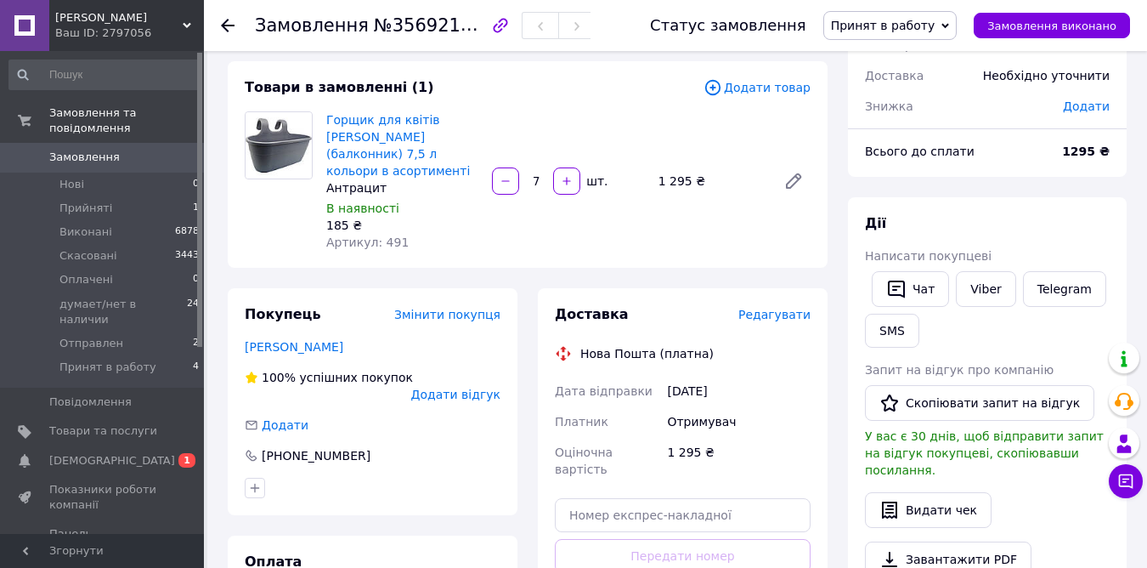
click at [772, 308] on span "Редагувати" at bounding box center [775, 315] width 72 height 14
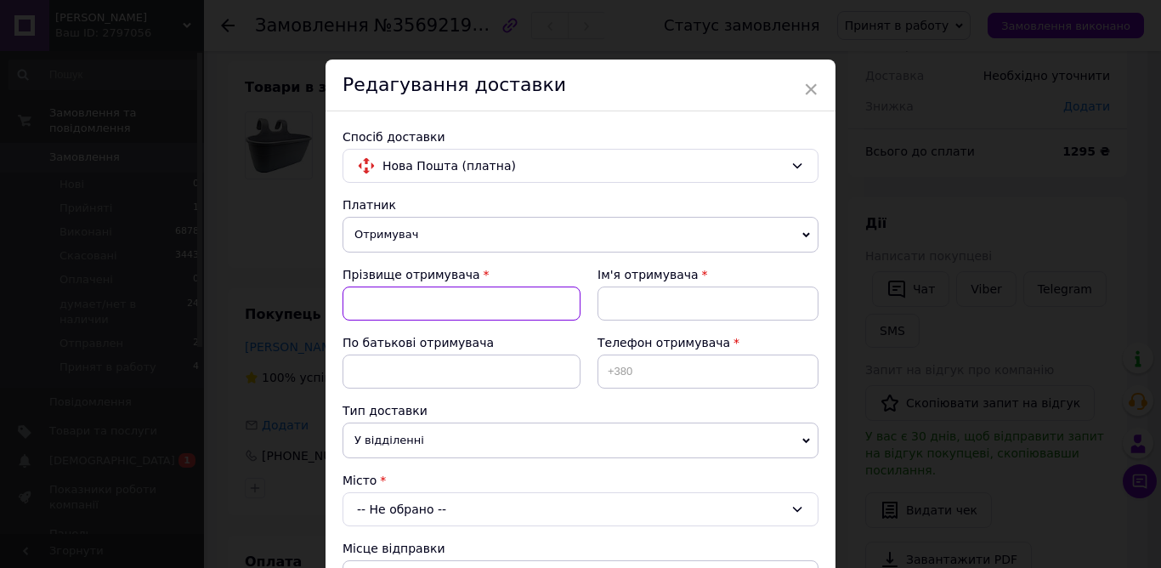
click at [409, 312] on input at bounding box center [461, 303] width 238 height 34
type input "[PERSON_NAME]"
click at [624, 307] on input at bounding box center [707, 303] width 221 height 34
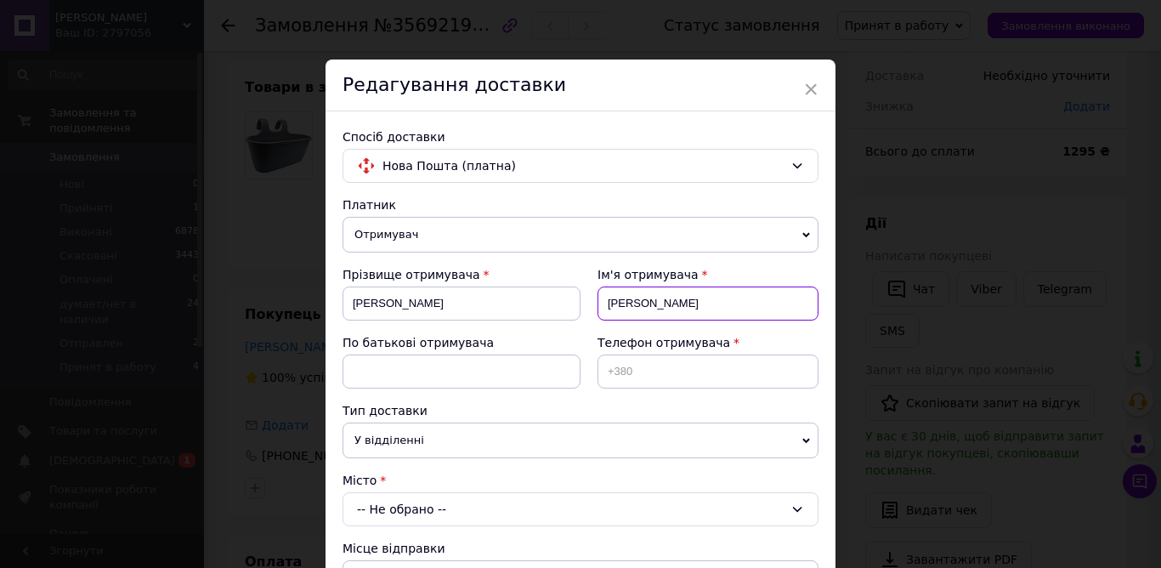
type input "[PERSON_NAME]"
click at [432, 363] on input at bounding box center [461, 371] width 238 height 34
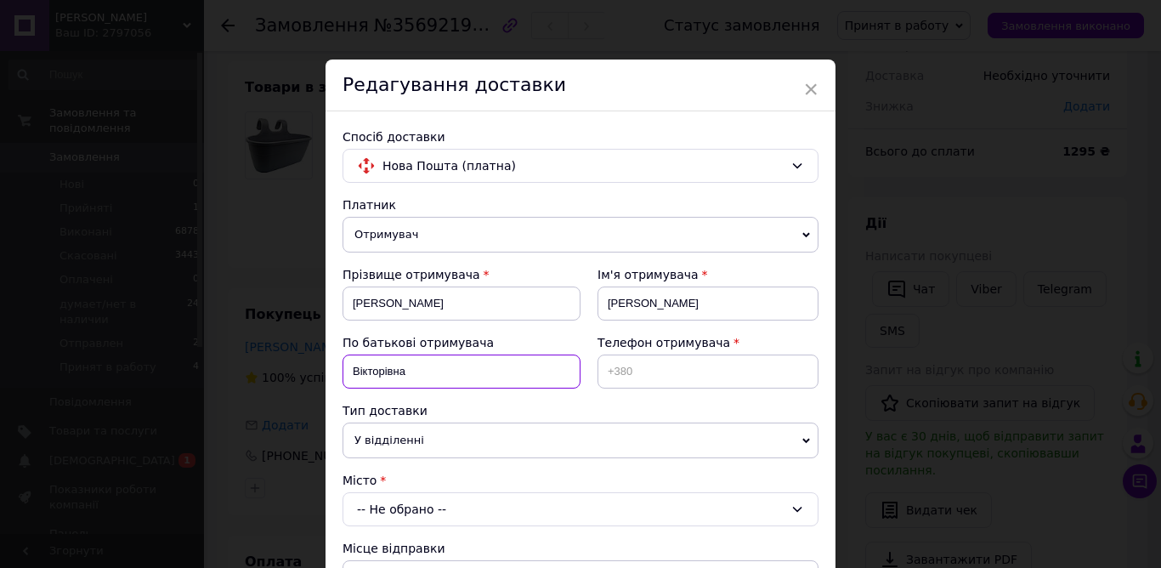
type input "Вікторівна"
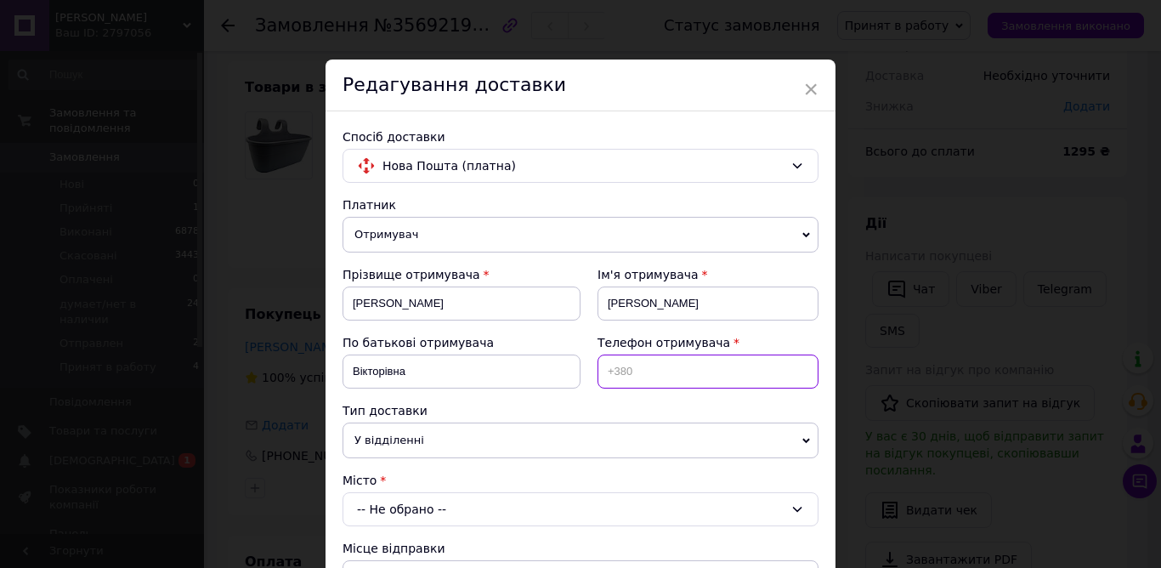
click at [630, 376] on input at bounding box center [707, 371] width 221 height 34
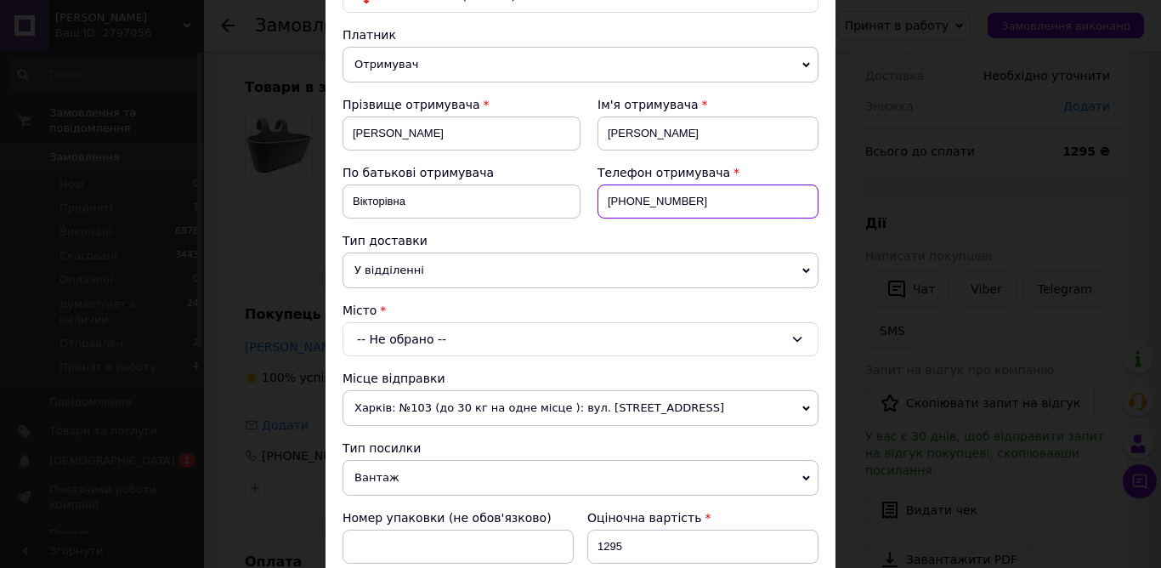
type input "[PHONE_NUMBER]"
click at [437, 341] on div "-- Не обрано --" at bounding box center [580, 339] width 476 height 34
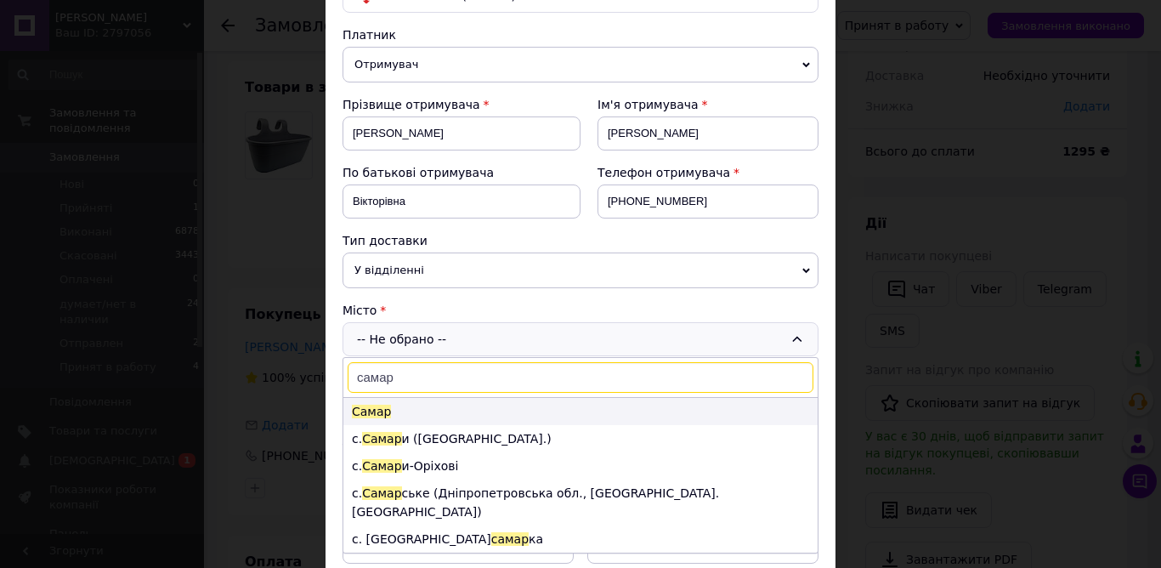
type input "самар"
click at [367, 412] on span "Самар" at bounding box center [371, 412] width 39 height 14
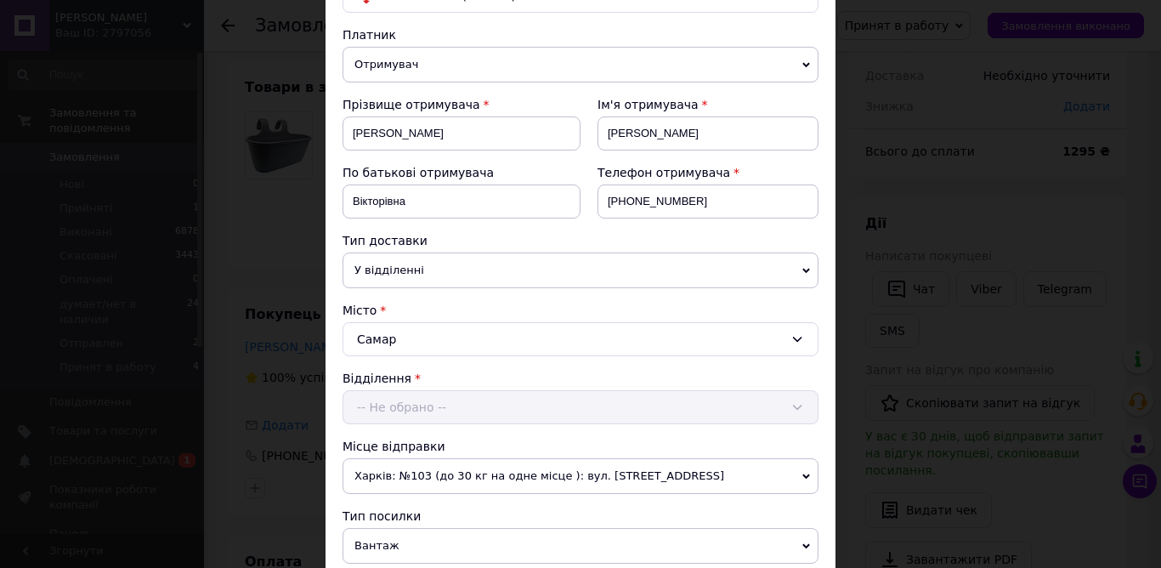
click at [381, 406] on div "Відділення -- Не обрано --" at bounding box center [580, 397] width 476 height 54
click at [396, 406] on div "Відділення -- Не обрано --" at bounding box center [580, 397] width 476 height 54
click at [413, 337] on div "Самар" at bounding box center [580, 339] width 476 height 34
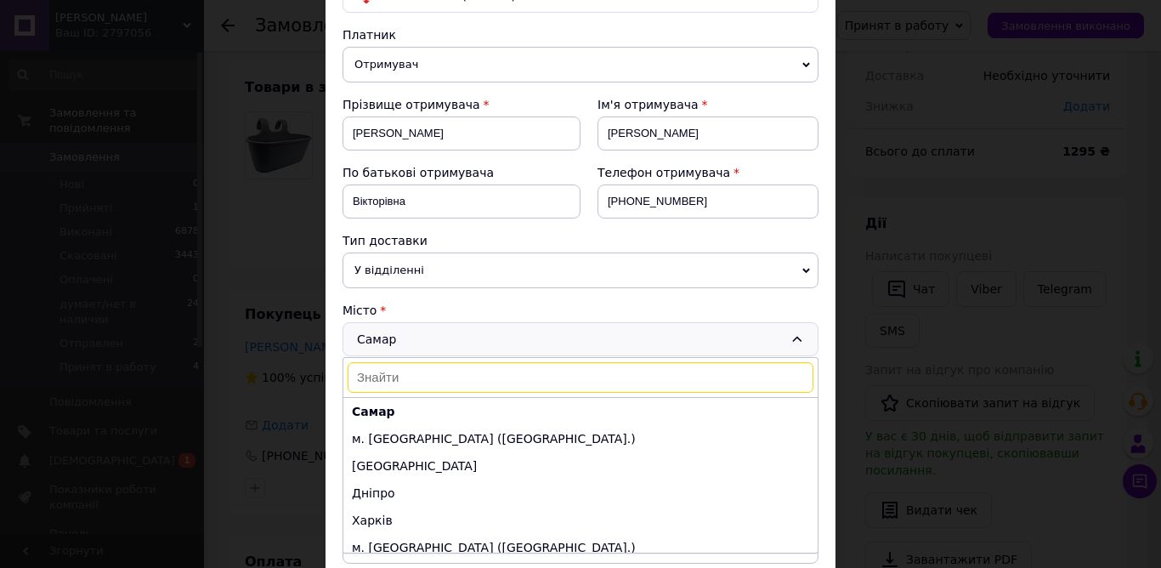
click at [371, 406] on b "Самар" at bounding box center [373, 412] width 43 height 14
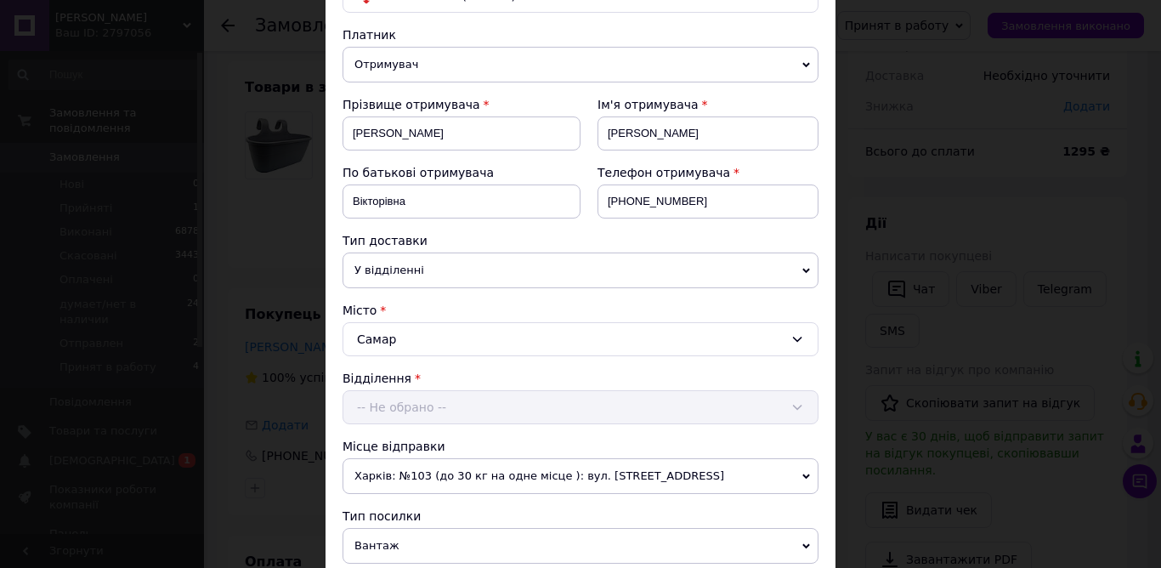
drag, startPoint x: 438, startPoint y: 398, endPoint x: 470, endPoint y: 397, distance: 32.3
click at [439, 397] on div "Відділення -- Не обрано --" at bounding box center [580, 397] width 476 height 54
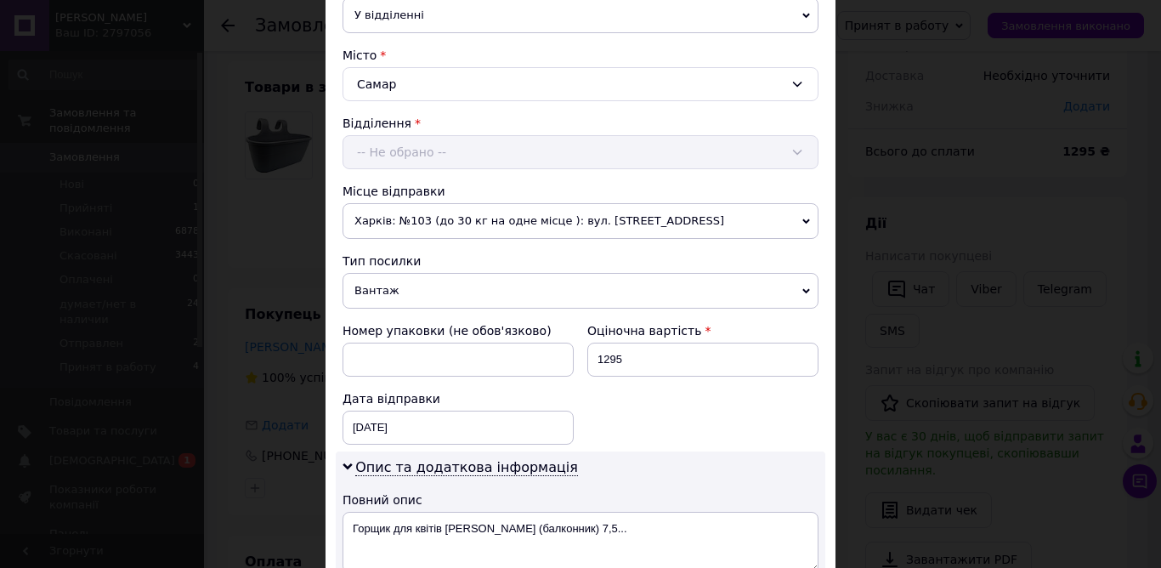
click at [424, 152] on div "Відділення -- Не обрано --" at bounding box center [580, 142] width 476 height 54
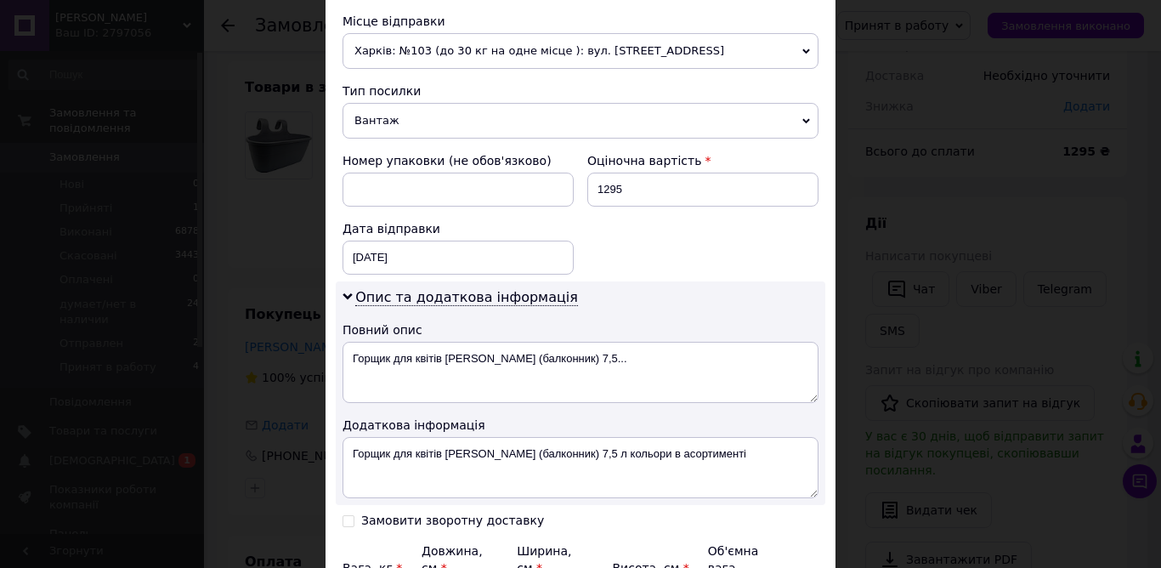
scroll to position [765, 0]
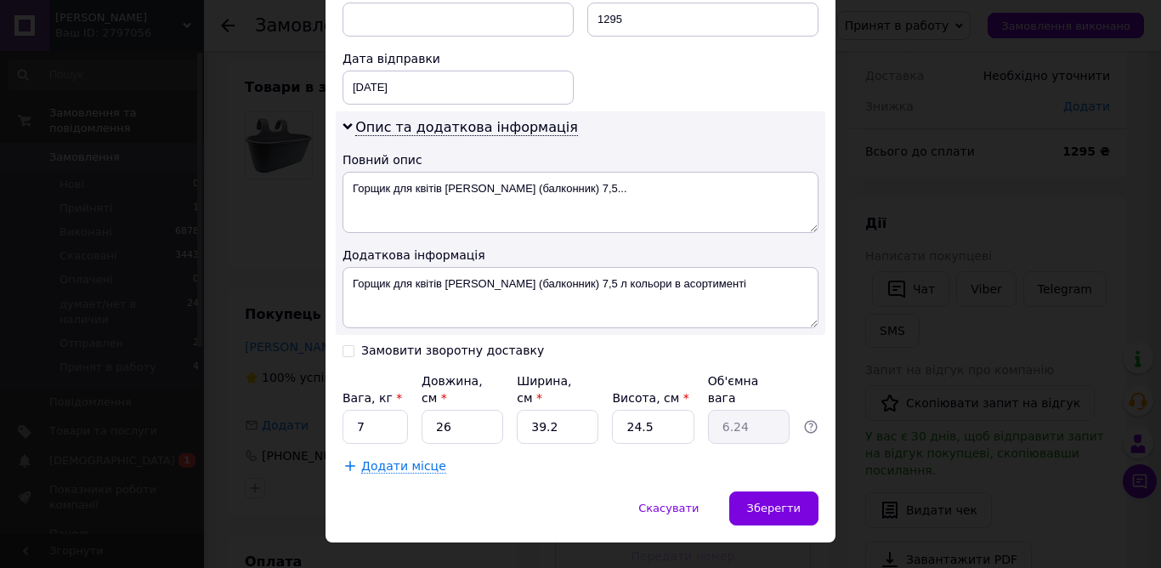
click at [456, 348] on div "Замовити зворотну доставку" at bounding box center [452, 350] width 183 height 14
click at [354, 348] on input "Замовити зворотну доставку" at bounding box center [348, 349] width 12 height 12
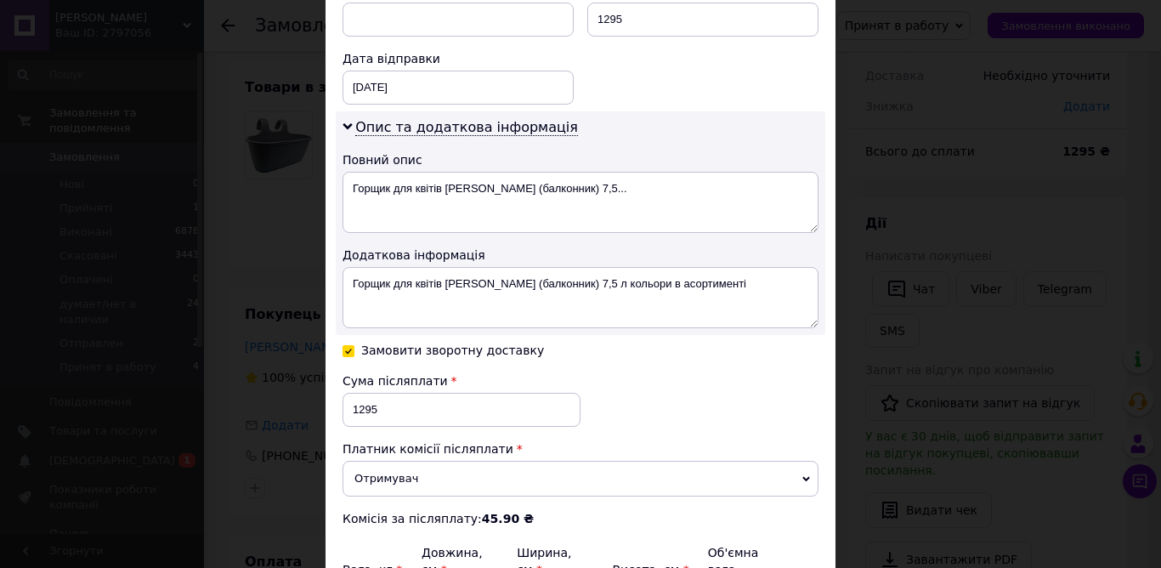
click at [456, 348] on div "Замовити зворотну доставку" at bounding box center [452, 350] width 183 height 14
click at [354, 348] on input "Замовити зворотну доставку" at bounding box center [348, 349] width 12 height 12
checkbox input "false"
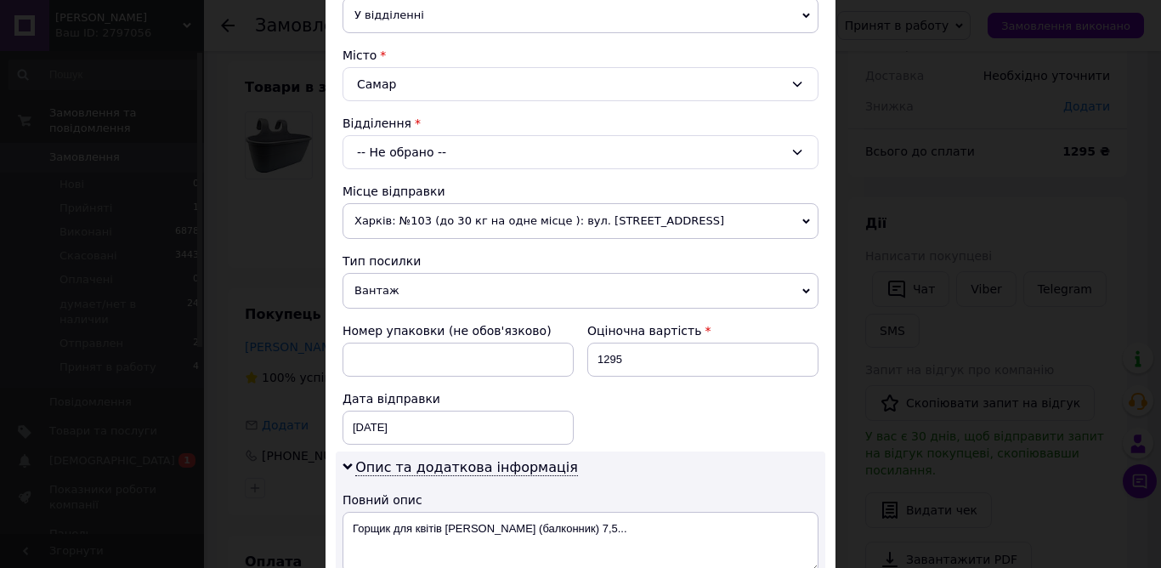
scroll to position [170, 0]
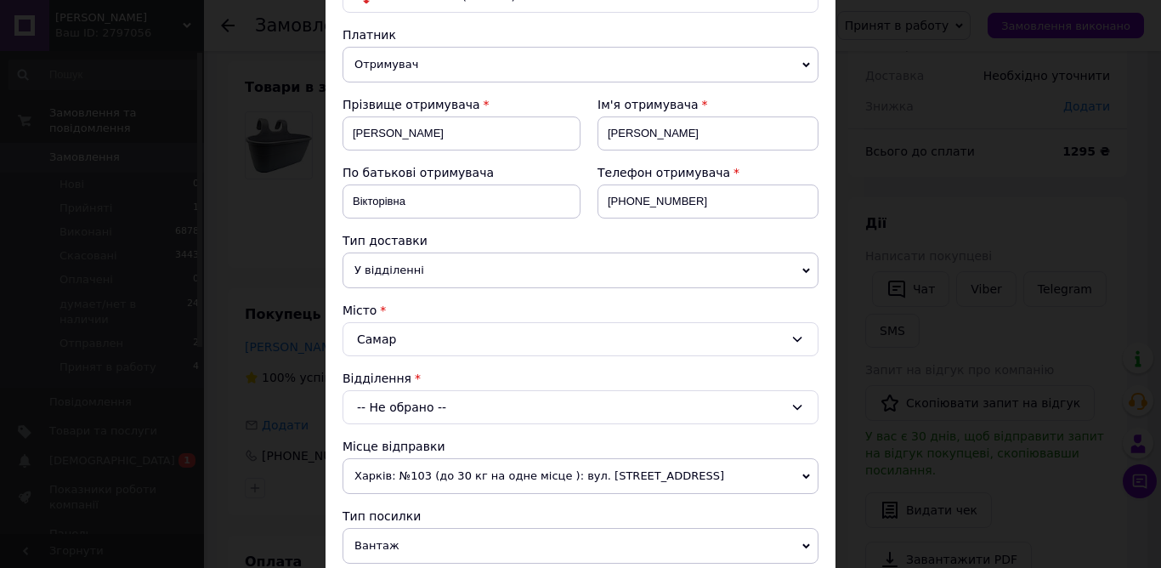
click at [412, 406] on div "-- Не обрано --" at bounding box center [580, 407] width 476 height 34
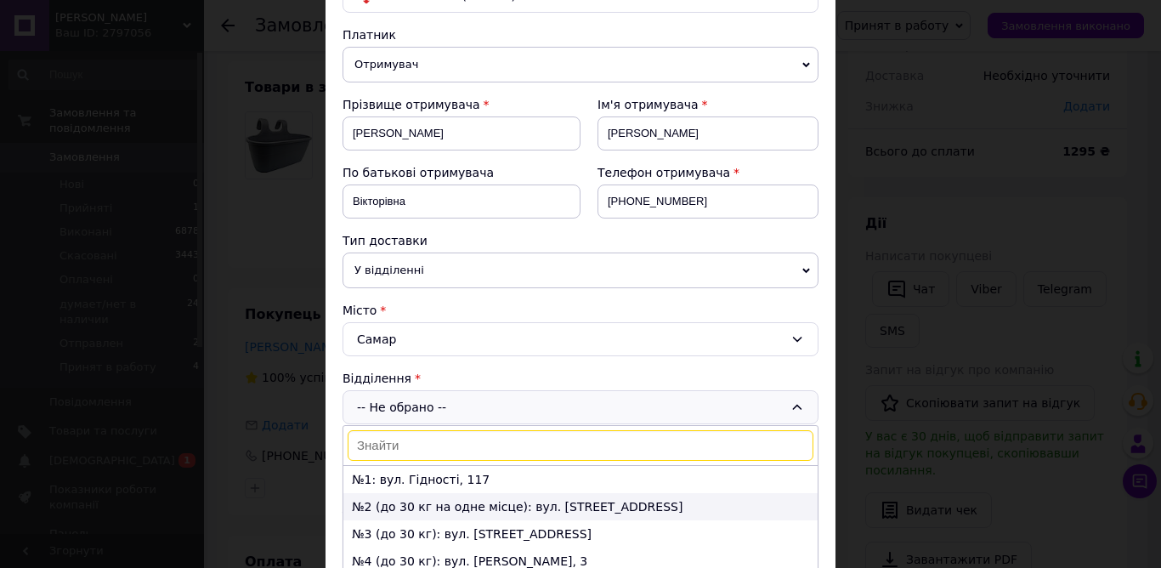
click at [450, 503] on li "№2 (до 30 кг на одне місце): вул. [STREET_ADDRESS]" at bounding box center [580, 506] width 474 height 27
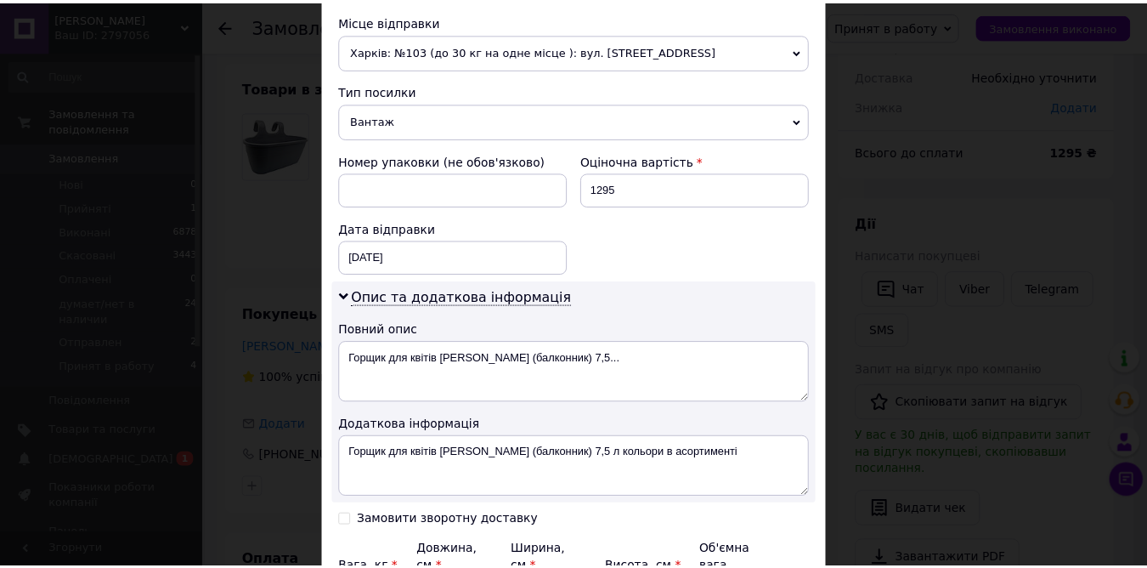
scroll to position [782, 0]
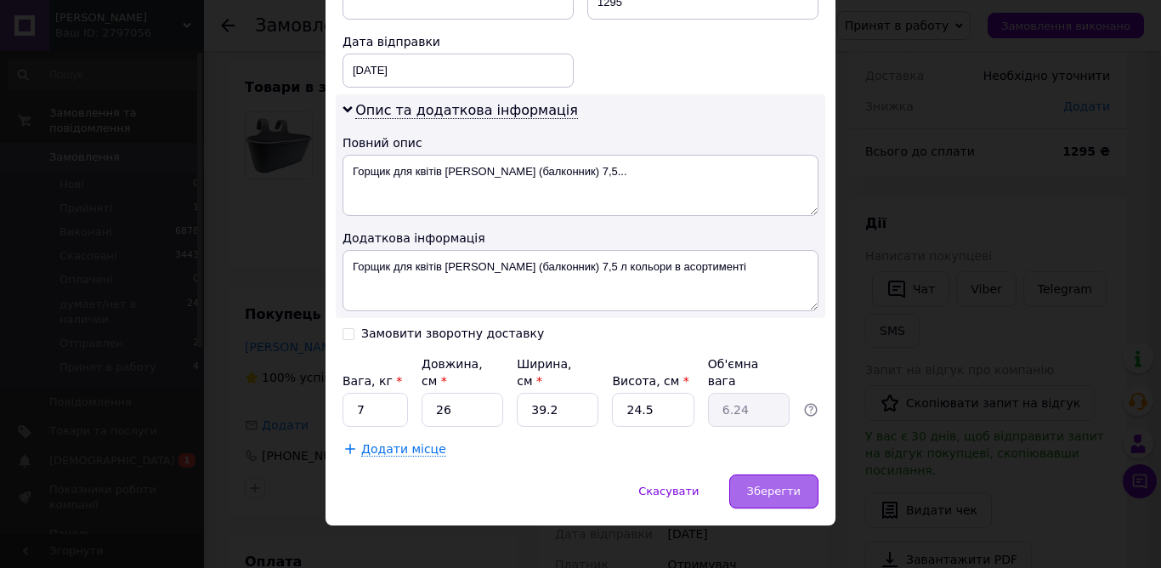
click at [784, 484] on span "Зберегти" at bounding box center [774, 490] width 54 height 13
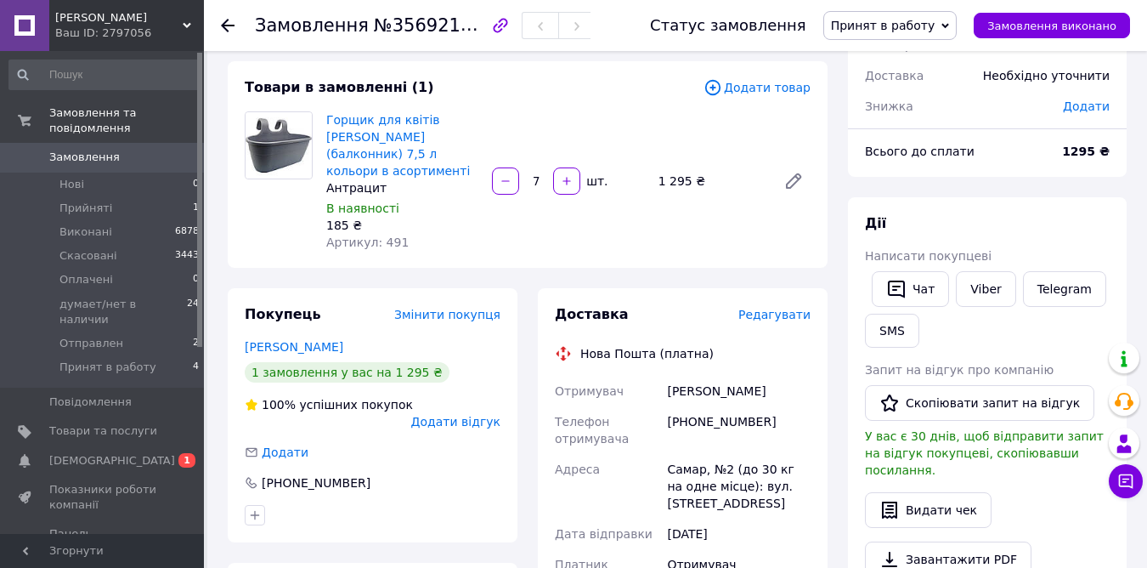
scroll to position [170, 0]
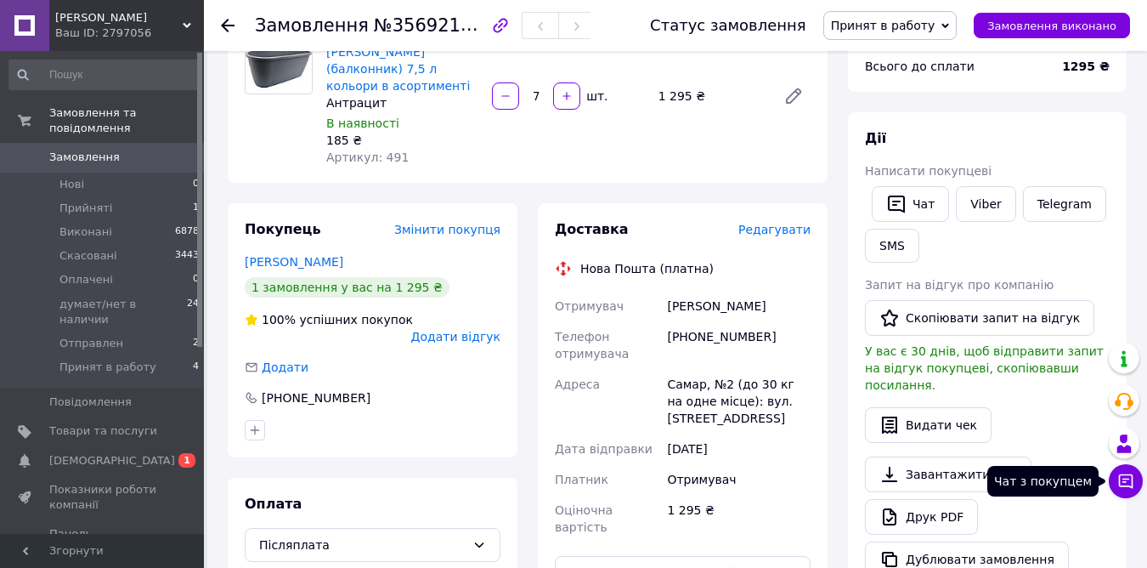
click at [1122, 480] on icon at bounding box center [1126, 481] width 17 height 17
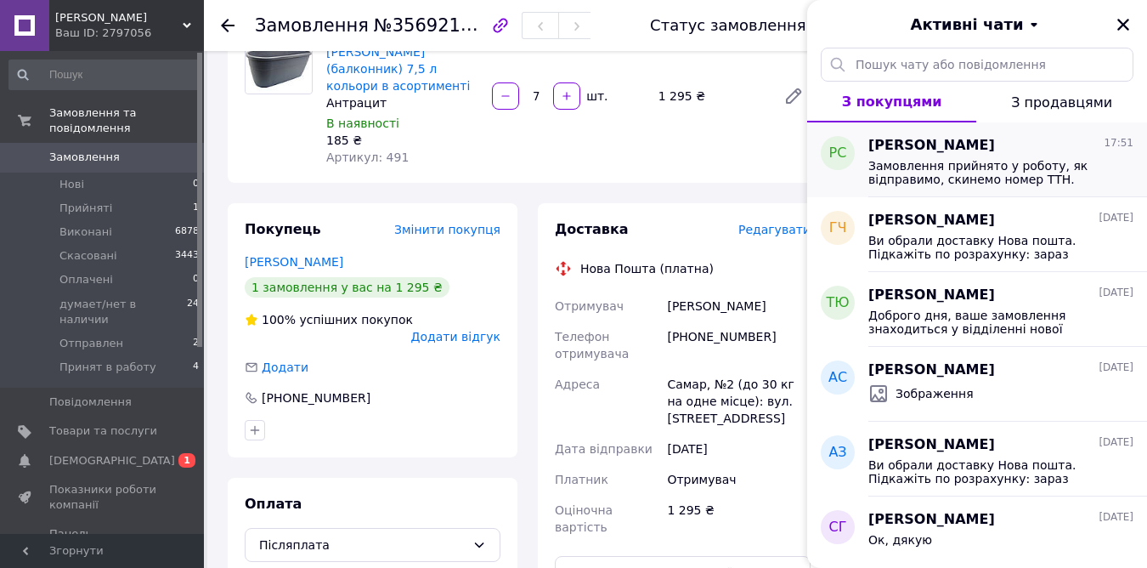
click at [934, 132] on div "[PERSON_NAME] 17:51 Замовлення прийнято у роботу, як відправимо, скинемо номер …" at bounding box center [1008, 159] width 279 height 75
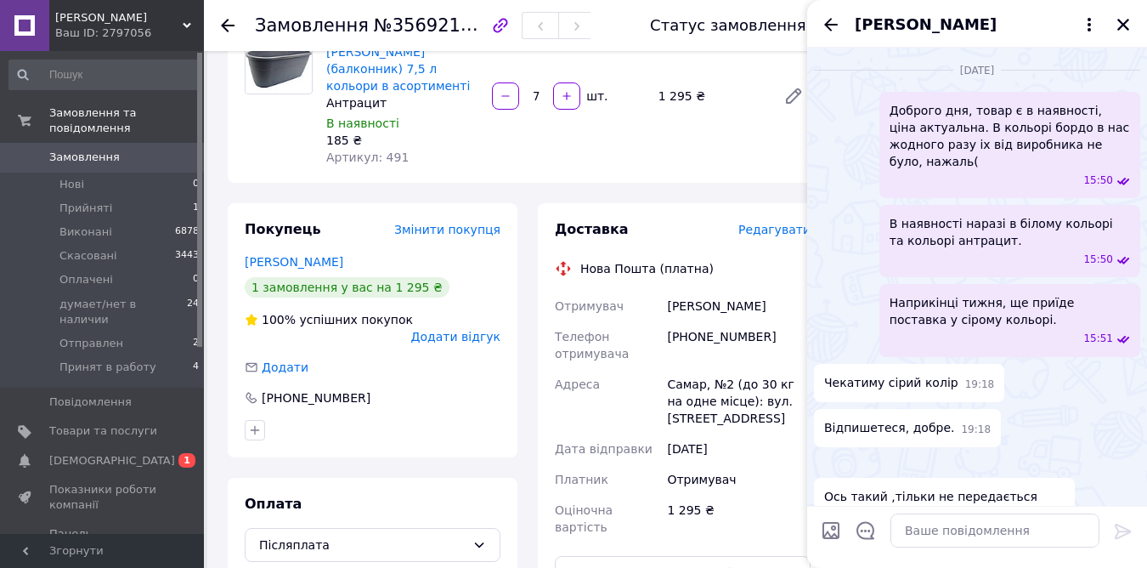
scroll to position [2391, 0]
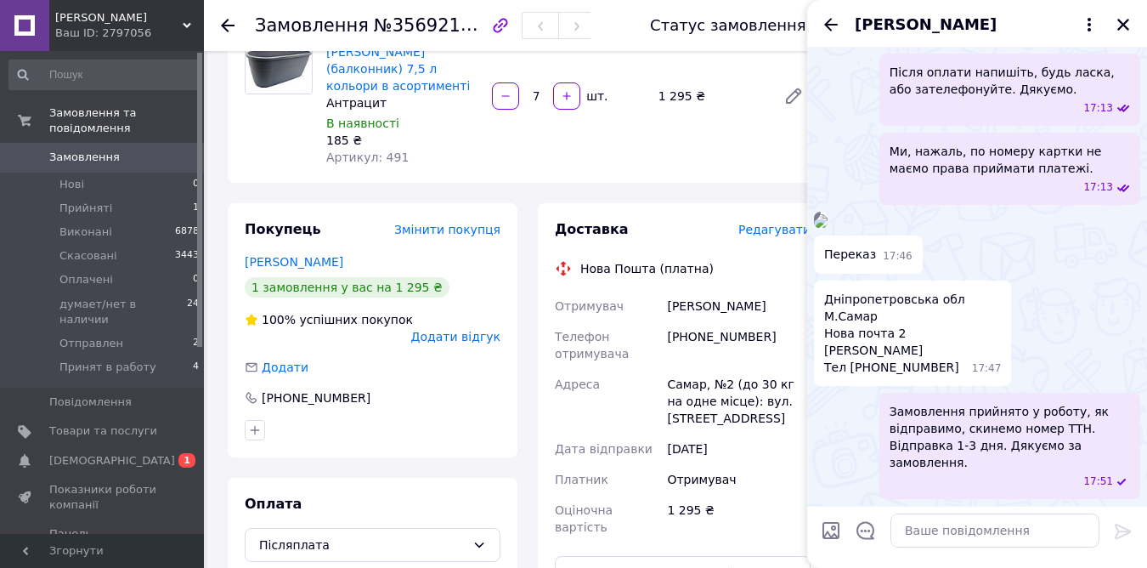
click at [955, 19] on span "[PERSON_NAME]" at bounding box center [926, 25] width 142 height 22
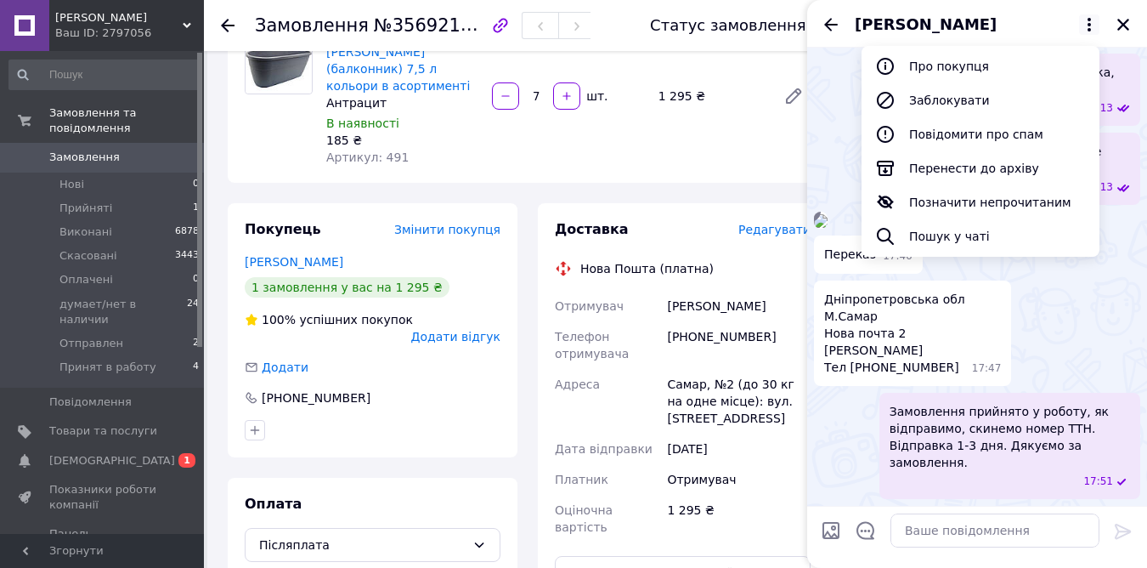
click at [405, 359] on div "Додати" at bounding box center [373, 367] width 256 height 17
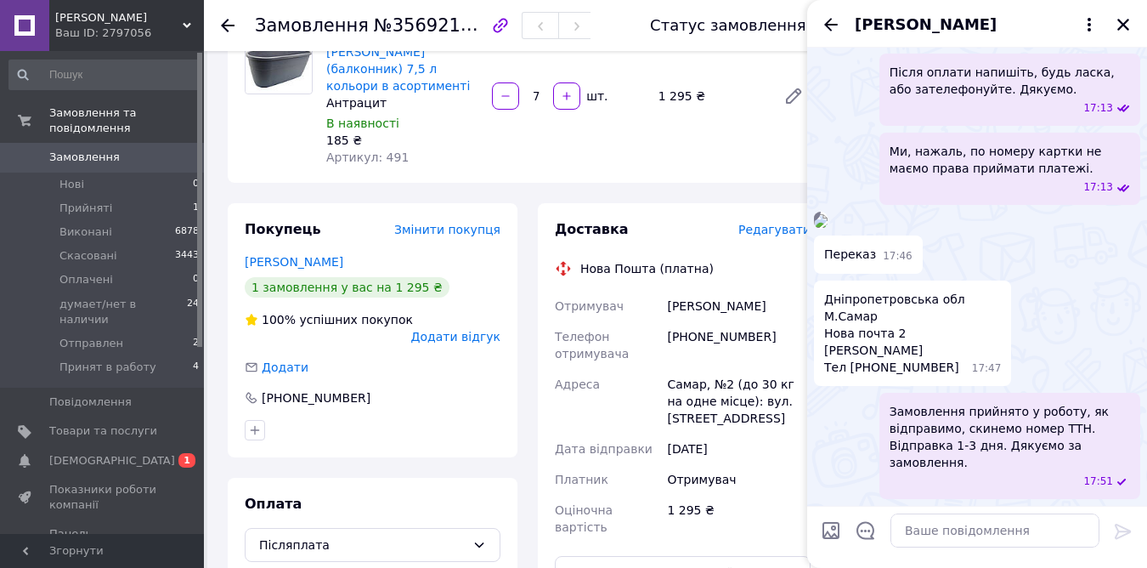
click at [971, 22] on span "[PERSON_NAME]" at bounding box center [926, 25] width 142 height 22
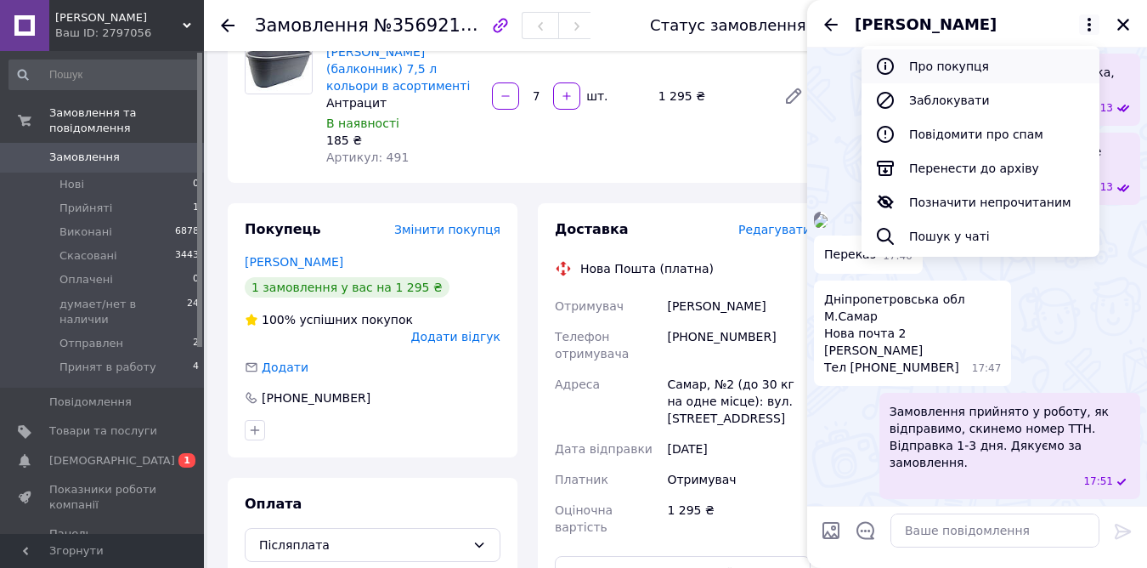
click at [953, 71] on button "Про покупця" at bounding box center [981, 66] width 238 height 34
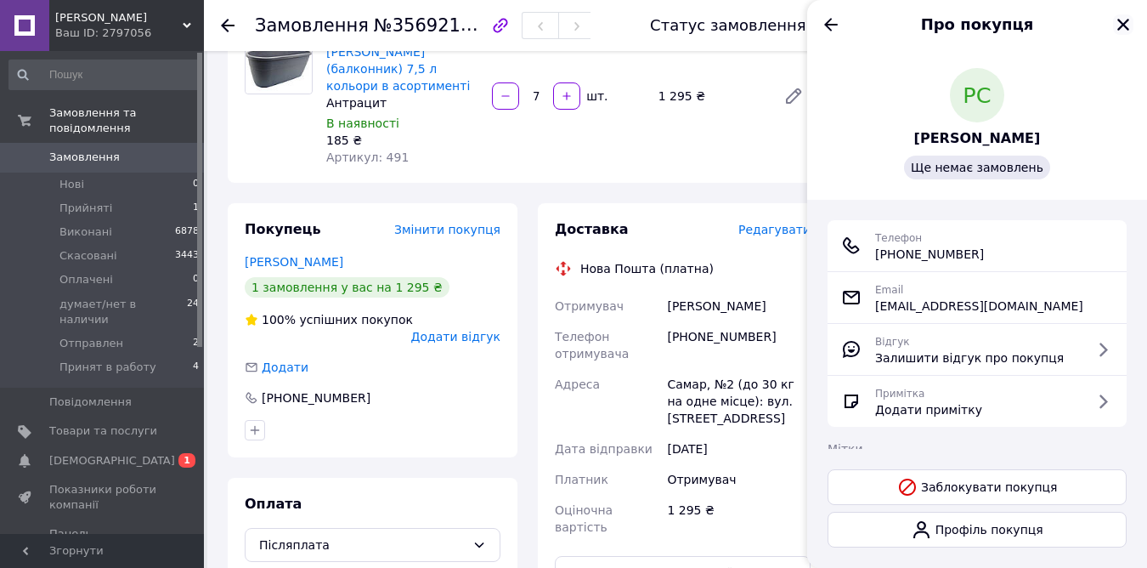
click at [1126, 24] on icon "Закрити" at bounding box center [1123, 24] width 15 height 15
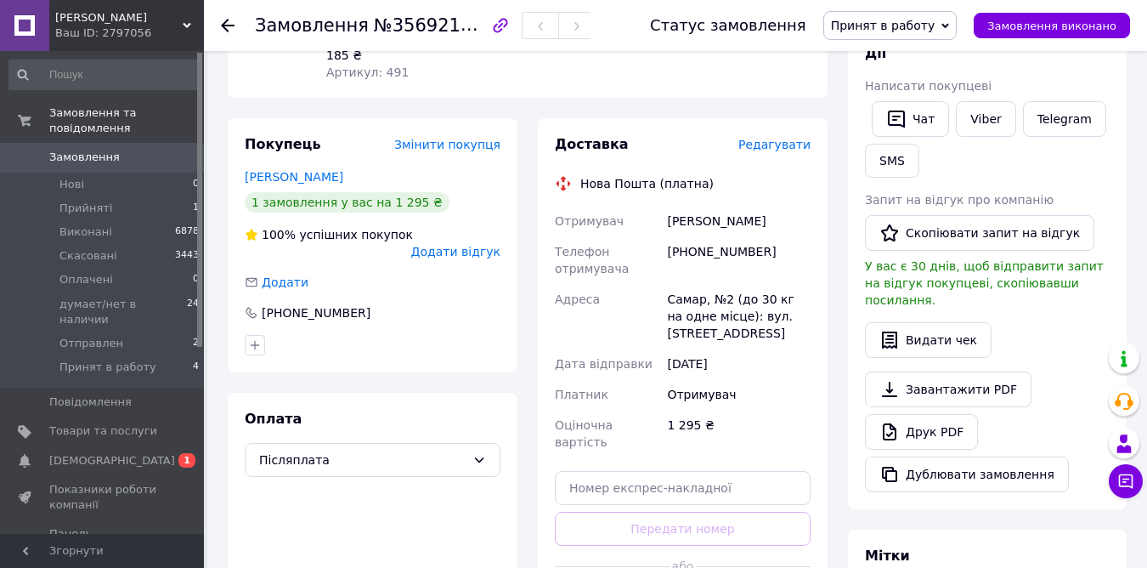
scroll to position [595, 0]
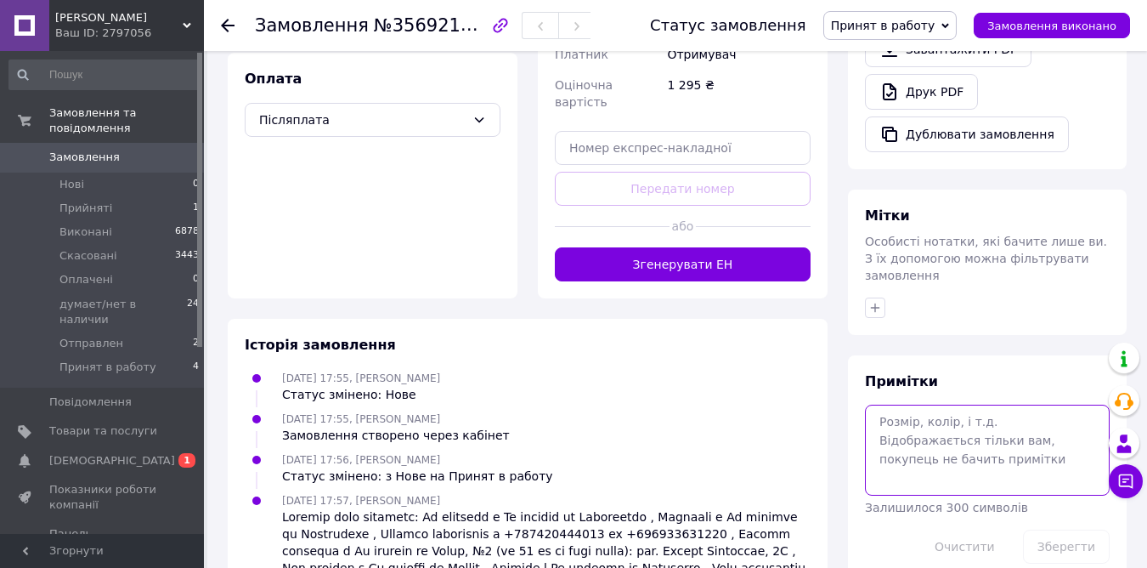
click at [936, 405] on textarea at bounding box center [987, 450] width 245 height 90
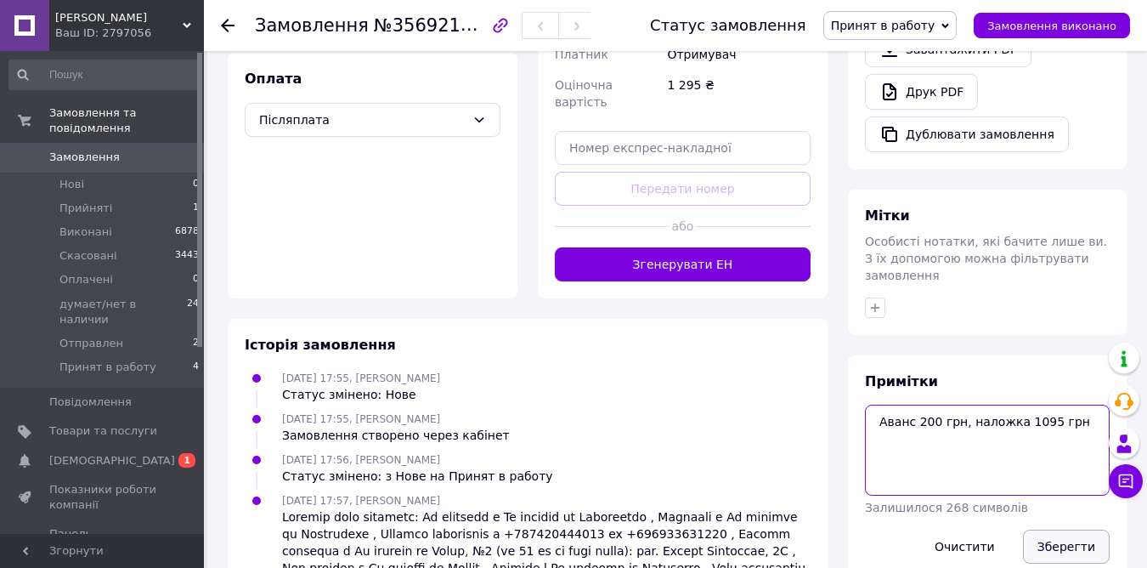
type textarea "Аванс 200 грн, наложка 1095 грн"
click at [1084, 529] on button "Зберегти" at bounding box center [1066, 546] width 87 height 34
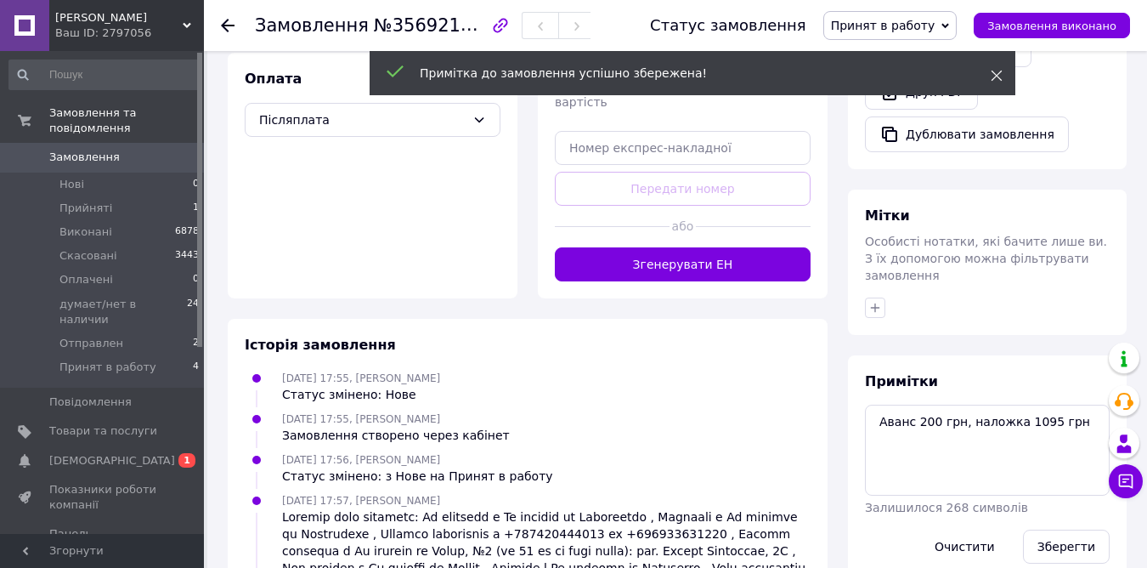
click at [993, 77] on icon at bounding box center [997, 76] width 12 height 12
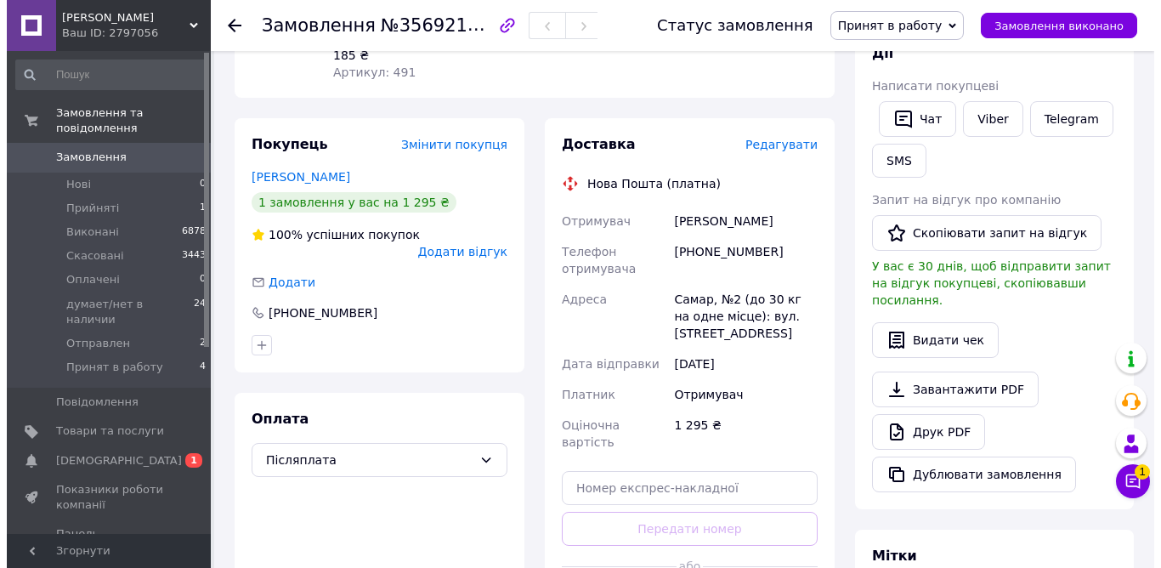
scroll to position [0, 0]
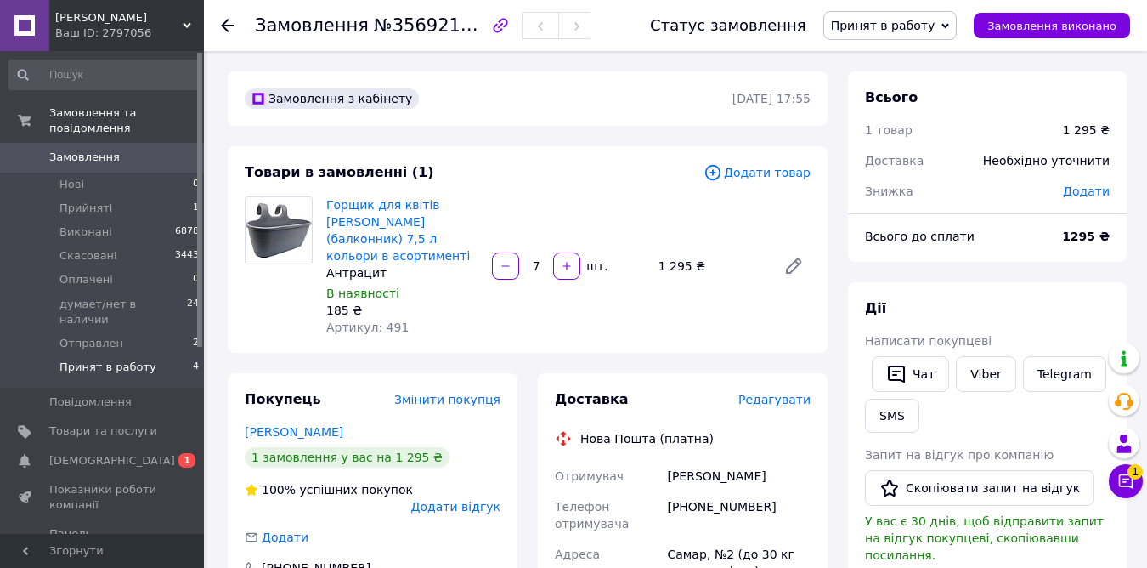
click at [111, 359] on span "Принят в работу" at bounding box center [107, 366] width 97 height 15
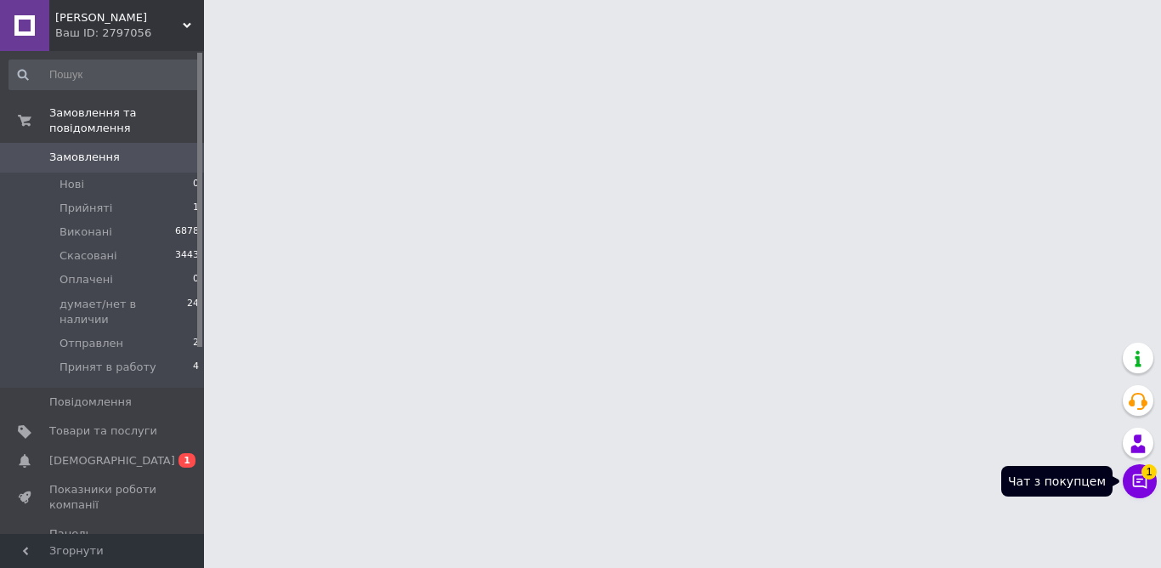
click at [1148, 481] on button "Чат з покупцем 1" at bounding box center [1140, 481] width 34 height 34
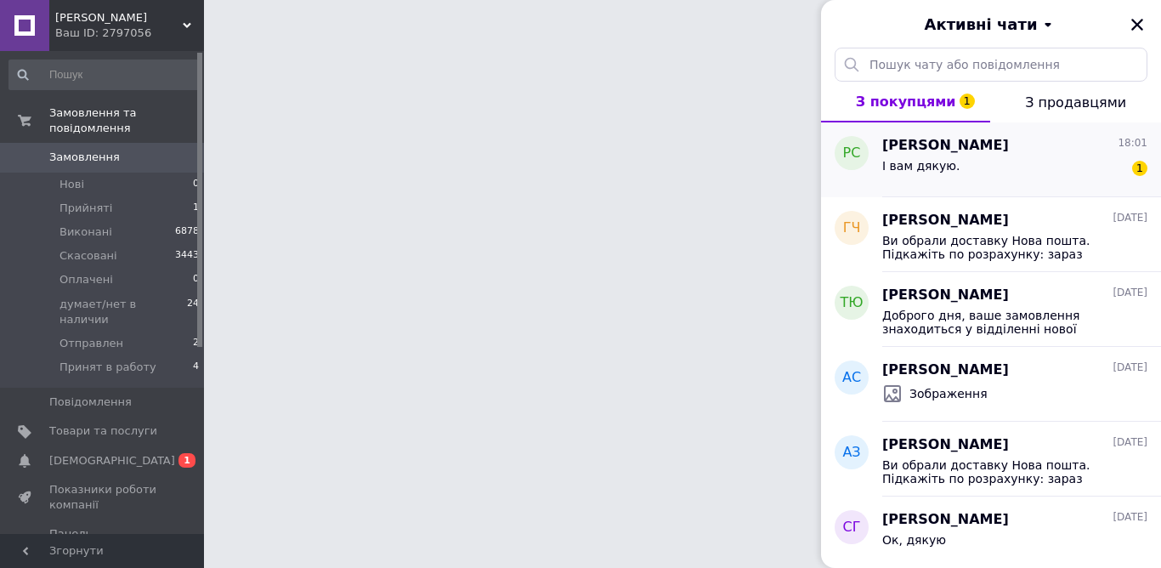
click at [941, 162] on span "І вам дякую." at bounding box center [921, 166] width 78 height 14
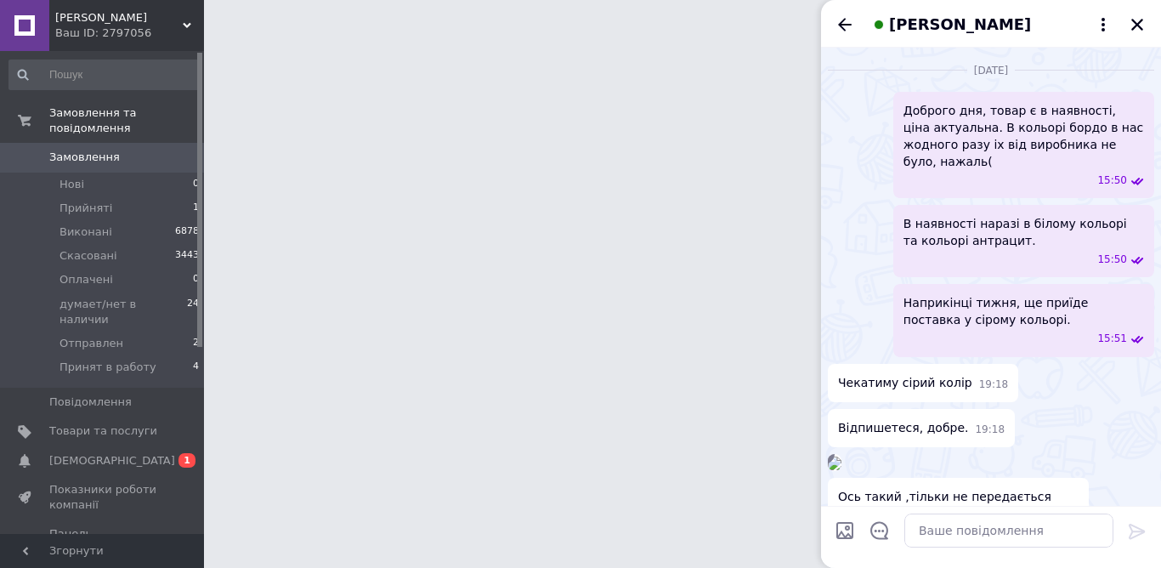
scroll to position [2466, 0]
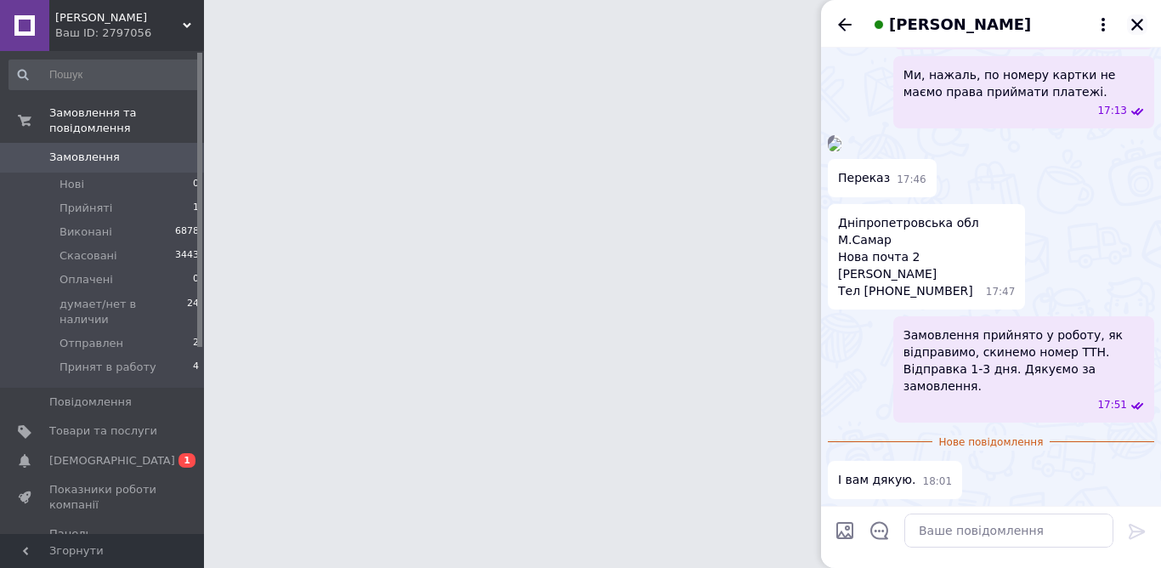
click at [1140, 23] on icon "Закрити" at bounding box center [1137, 25] width 12 height 12
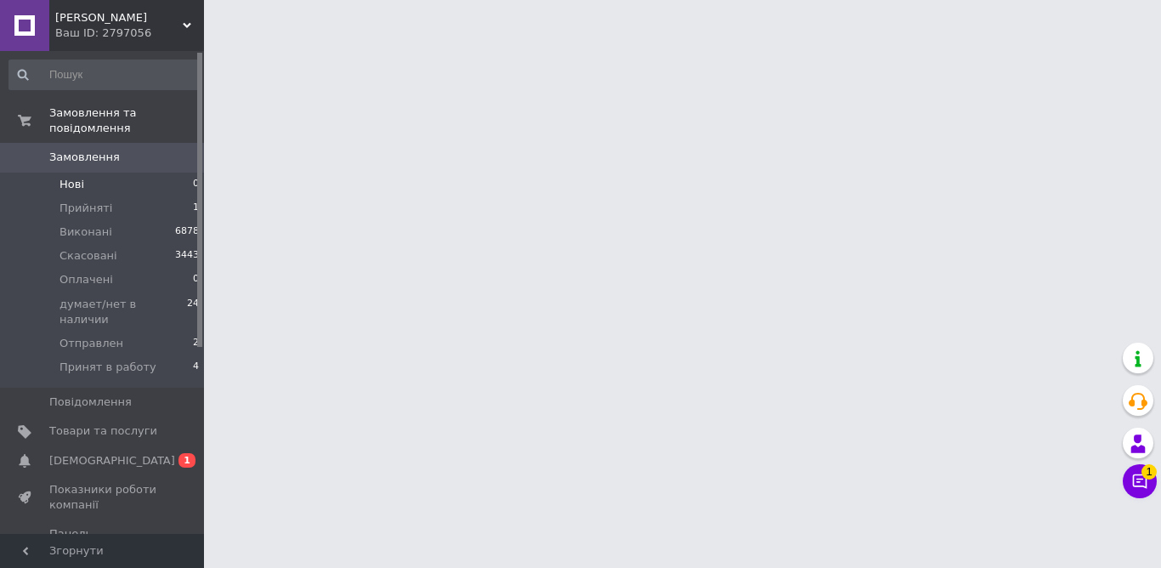
click at [66, 177] on span "Нові" at bounding box center [71, 184] width 25 height 15
click at [96, 272] on span "Оплачені" at bounding box center [86, 279] width 54 height 15
